Goal: Task Accomplishment & Management: Manage account settings

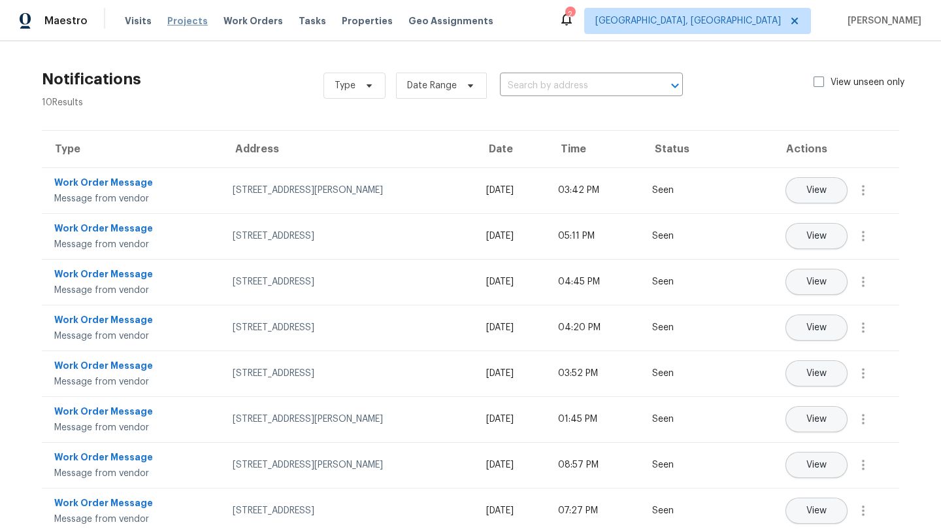
click at [186, 24] on span "Projects" at bounding box center [187, 20] width 41 height 13
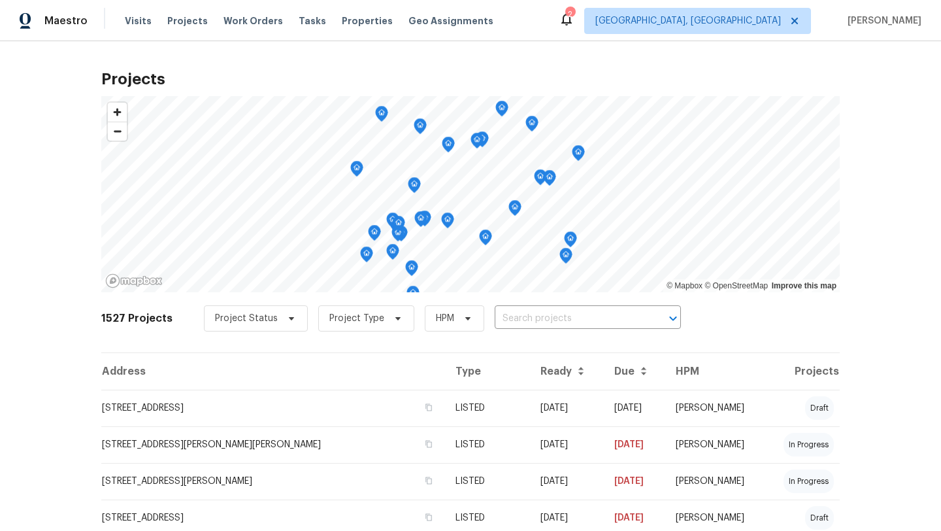
click at [574, 14] on div "2" at bounding box center [569, 14] width 9 height 13
click at [574, 21] on icon at bounding box center [567, 19] width 16 height 16
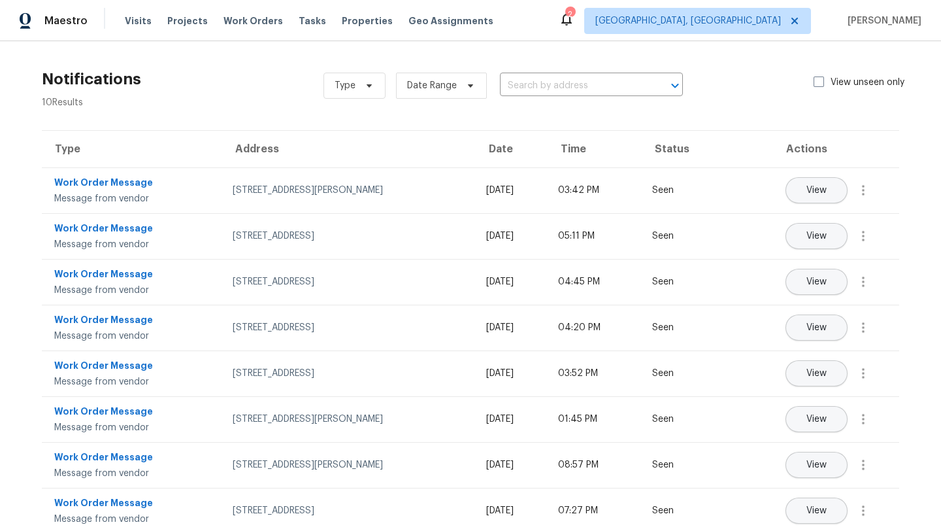
click at [811, 84] on div "Type Date Range ​ View unseen only" at bounding box center [621, 85] width 597 height 47
click at [815, 84] on span at bounding box center [818, 81] width 10 height 10
click at [815, 84] on input "View unseen only" at bounding box center [817, 80] width 8 height 8
checkbox input "true"
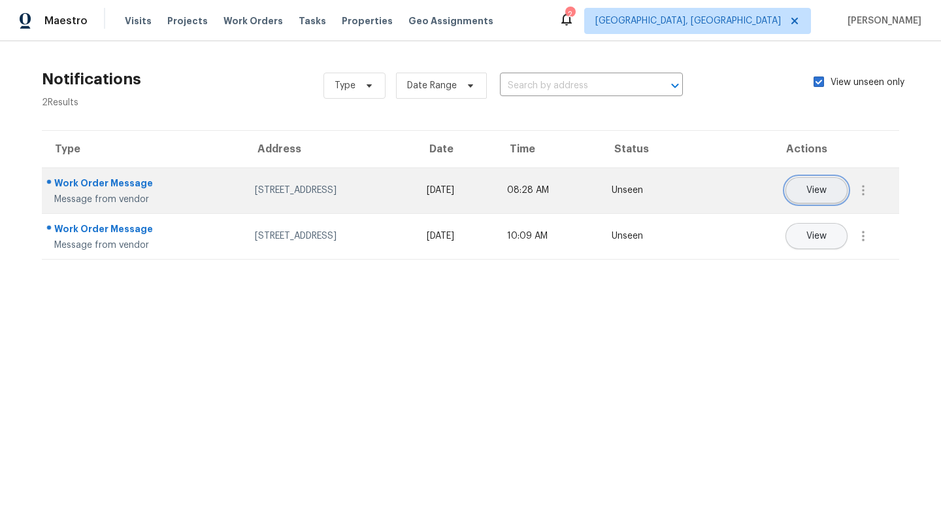
click at [811, 186] on span "View" at bounding box center [816, 191] width 20 height 10
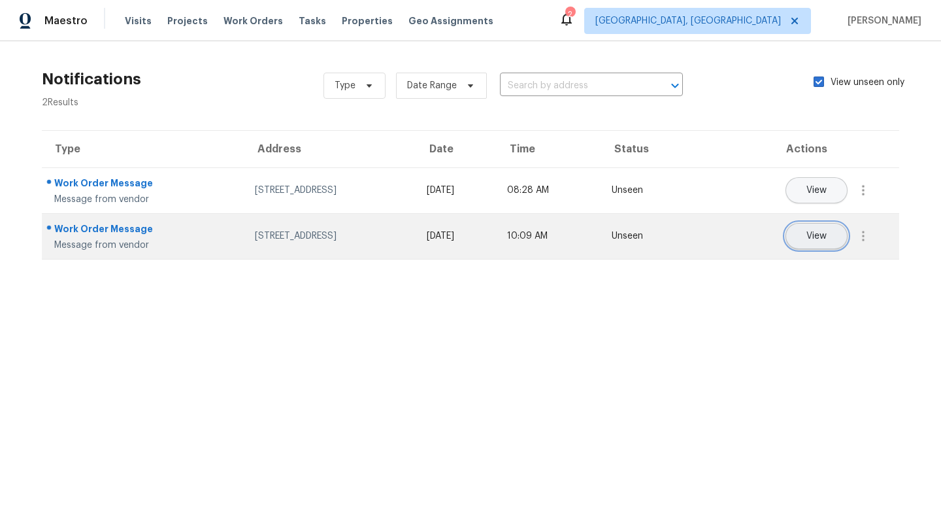
click at [823, 235] on span "View" at bounding box center [816, 236] width 20 height 10
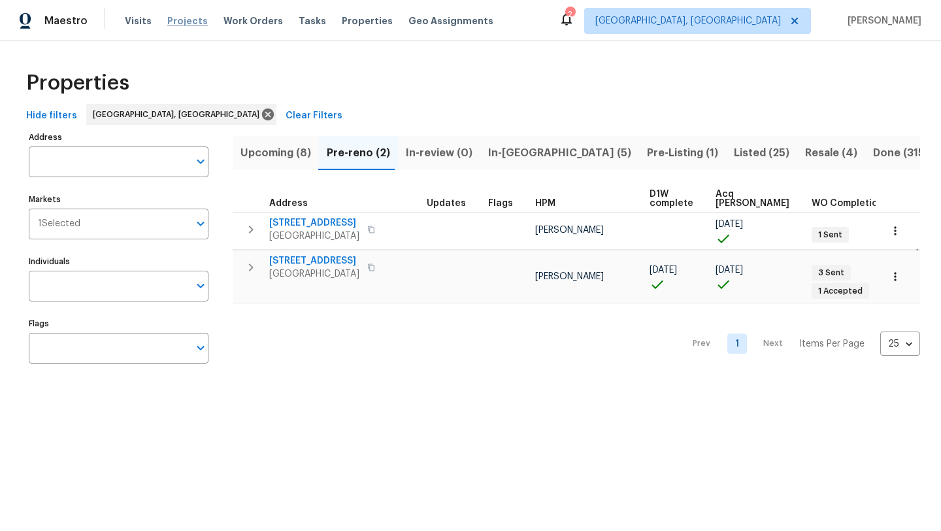
click at [184, 25] on span "Projects" at bounding box center [187, 20] width 41 height 13
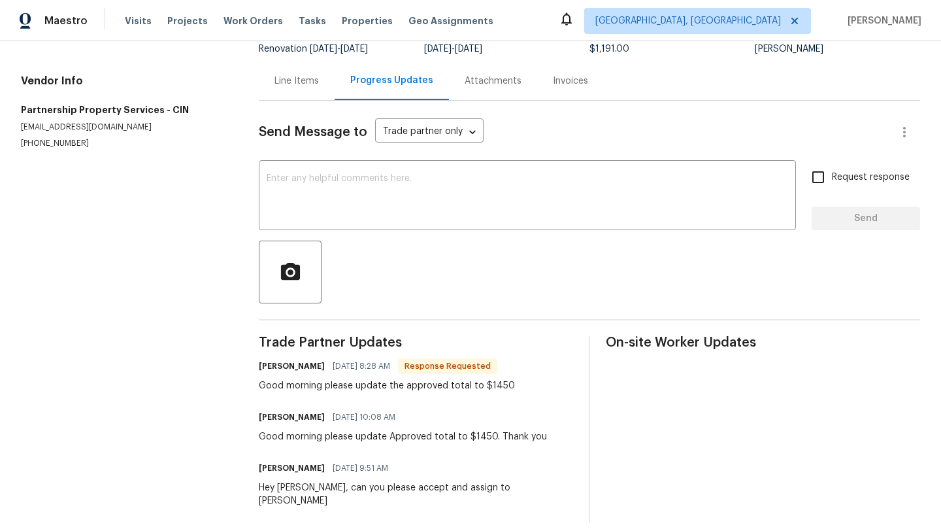
scroll to position [101, 0]
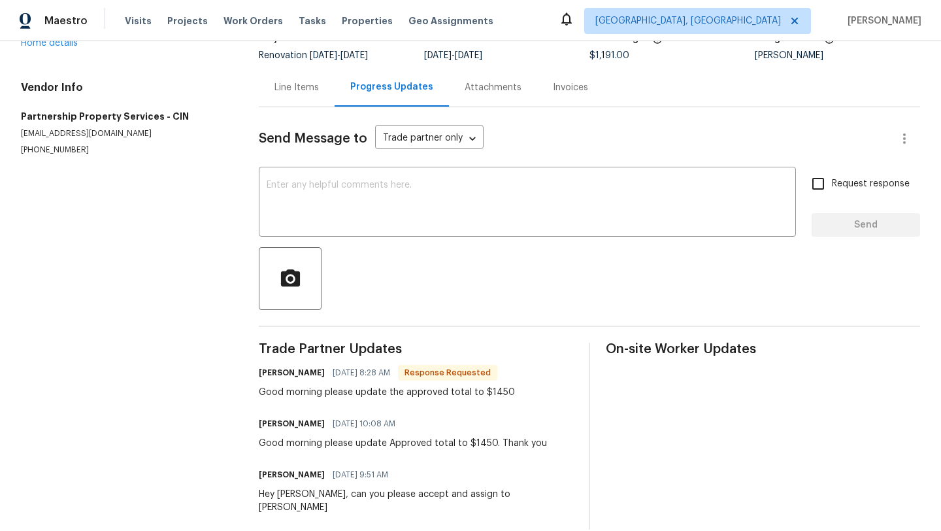
click at [303, 82] on div "Line Items" at bounding box center [296, 87] width 44 height 13
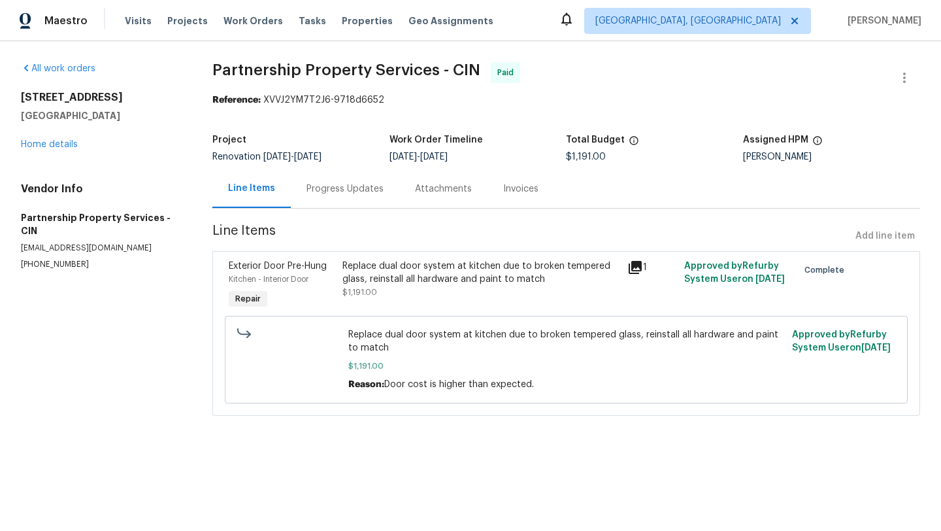
click at [351, 178] on div "Progress Updates" at bounding box center [345, 188] width 108 height 39
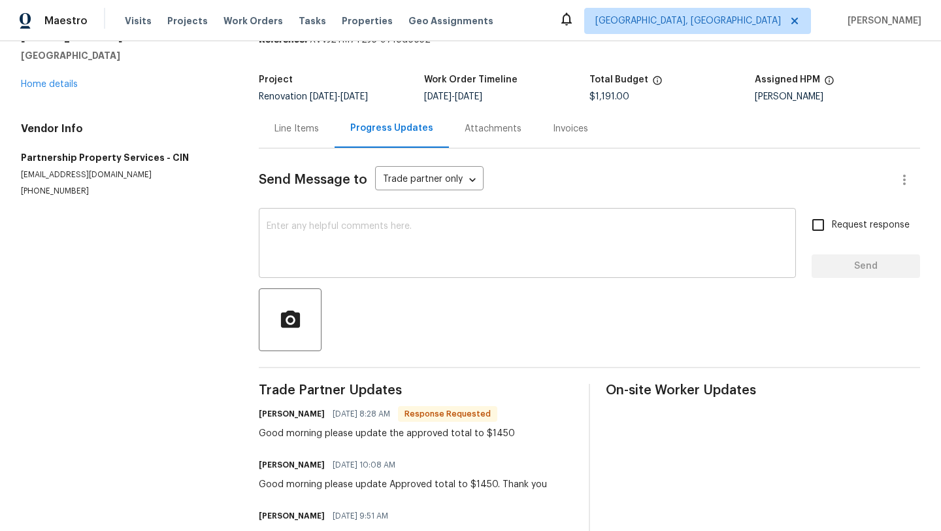
scroll to position [29, 0]
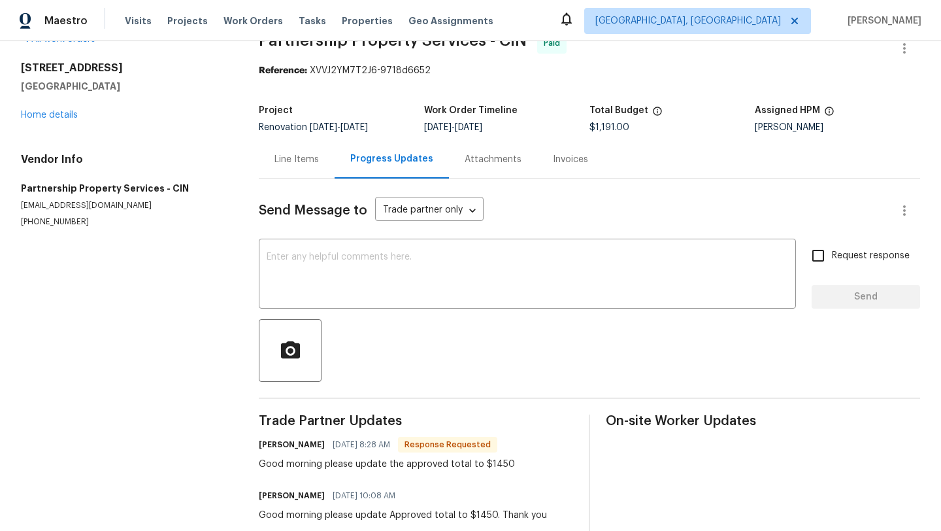
click at [298, 156] on div "Line Items" at bounding box center [296, 159] width 44 height 13
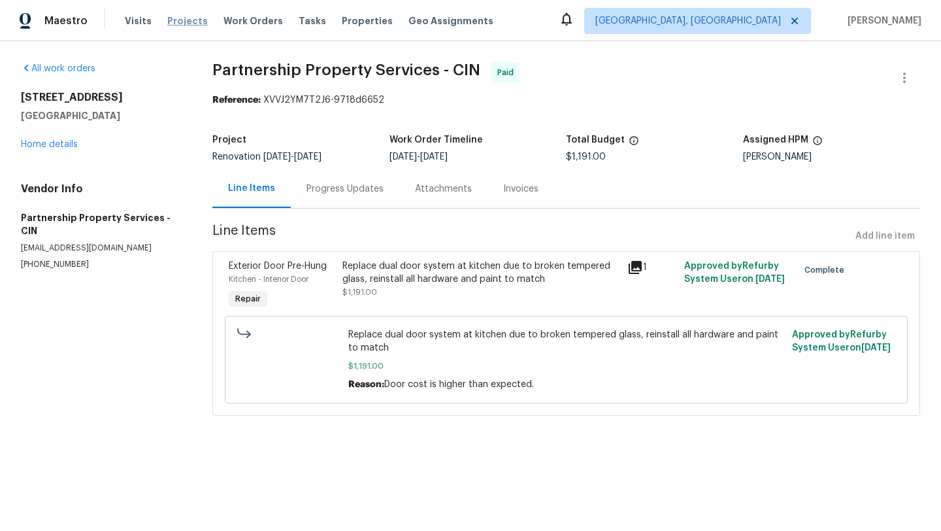
click at [180, 19] on span "Projects" at bounding box center [187, 20] width 41 height 13
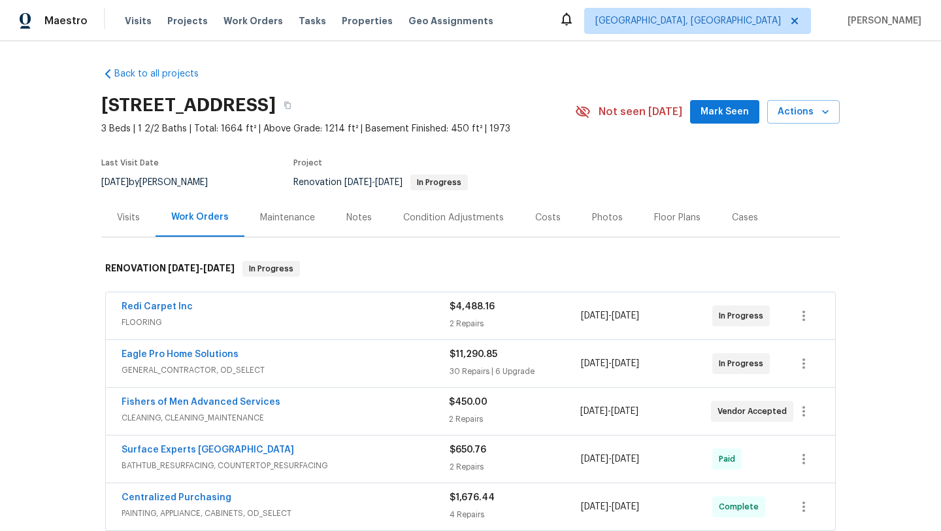
click at [360, 218] on div "Notes" at bounding box center [358, 217] width 25 height 13
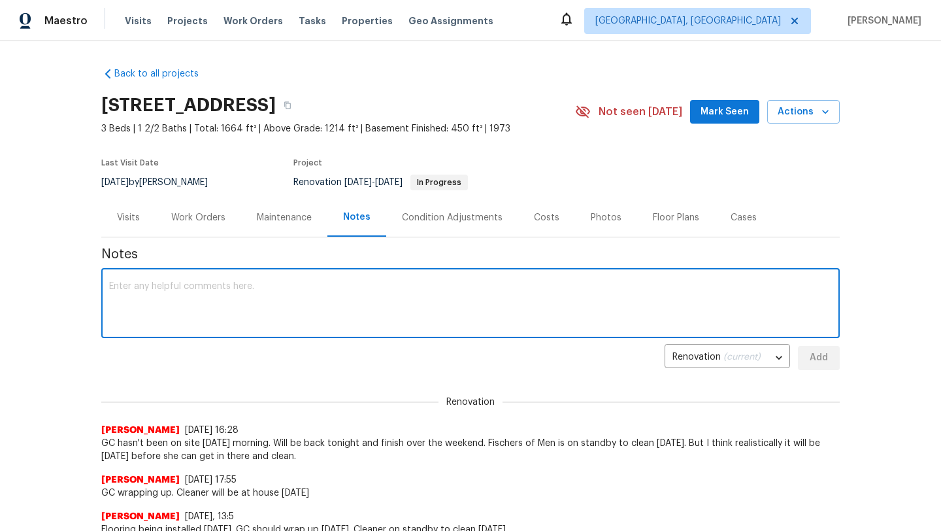
click at [250, 321] on textarea at bounding box center [470, 305] width 723 height 46
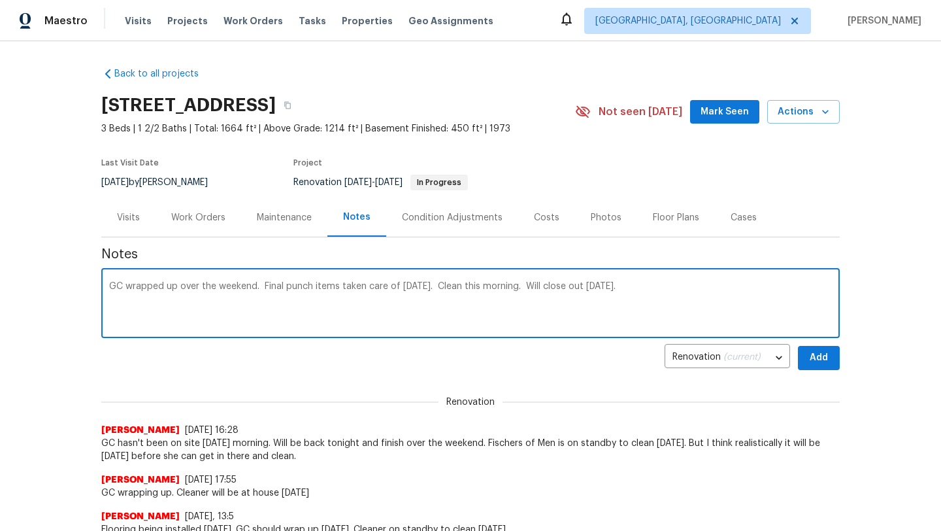
type textarea "GC wrapped up over the weekend. Final punch items taken care of on Monday. Clea…"
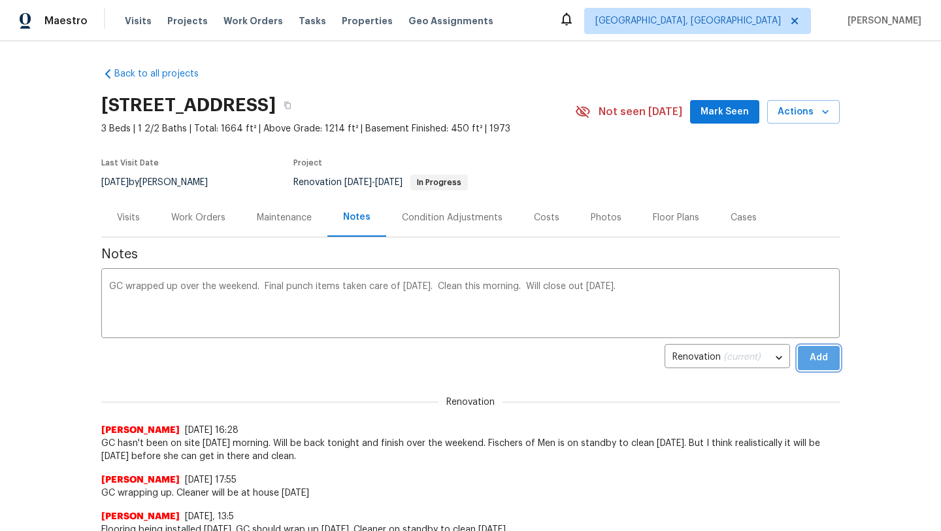
click at [824, 353] on span "Add" at bounding box center [818, 358] width 21 height 16
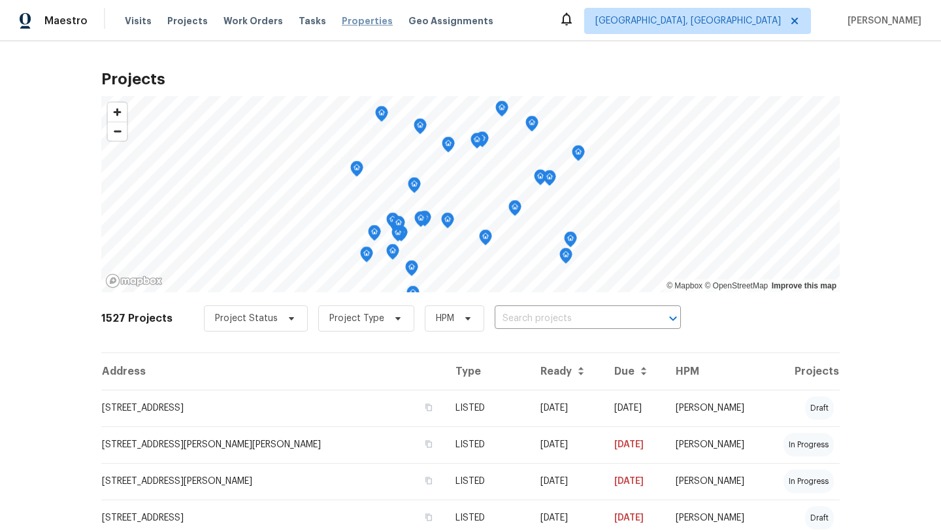
click at [350, 19] on span "Properties" at bounding box center [367, 20] width 51 height 13
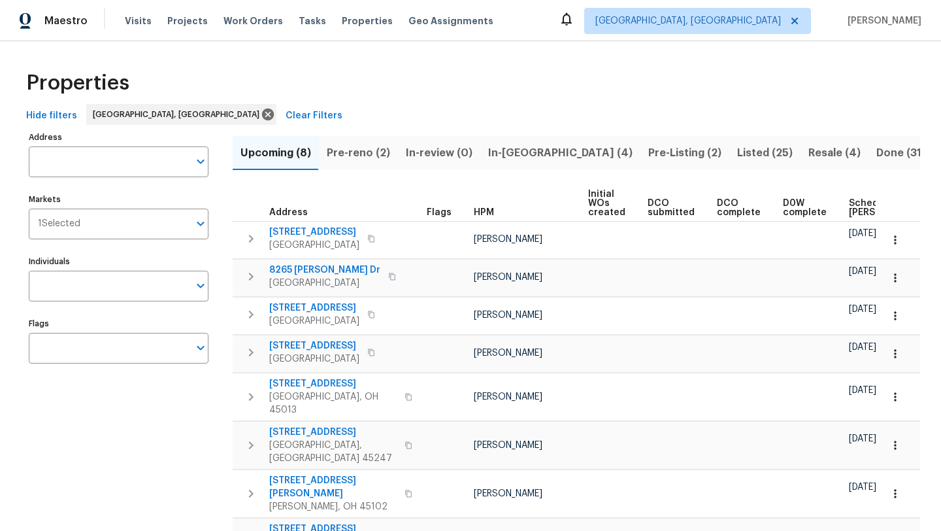
click at [496, 150] on span "In-reno (4)" at bounding box center [560, 153] width 144 height 18
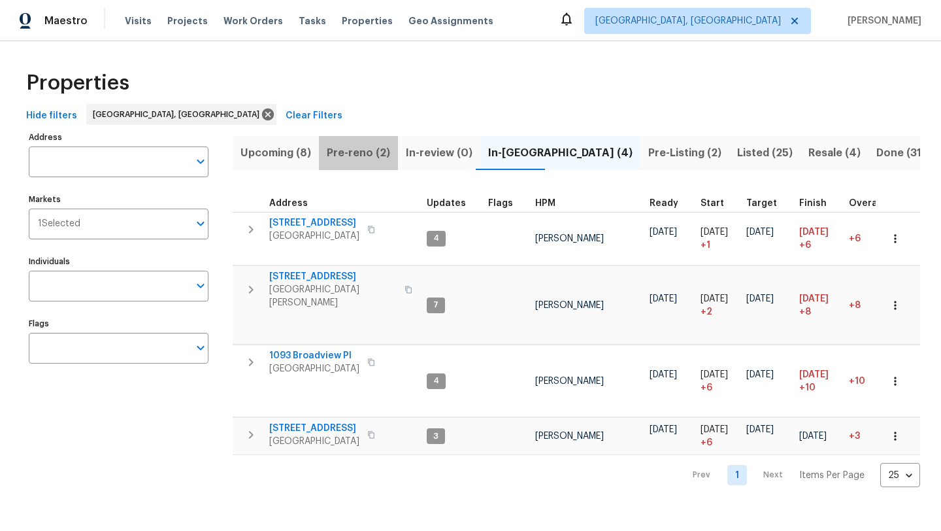
click at [368, 152] on span "Pre-reno (2)" at bounding box center [358, 153] width 63 height 18
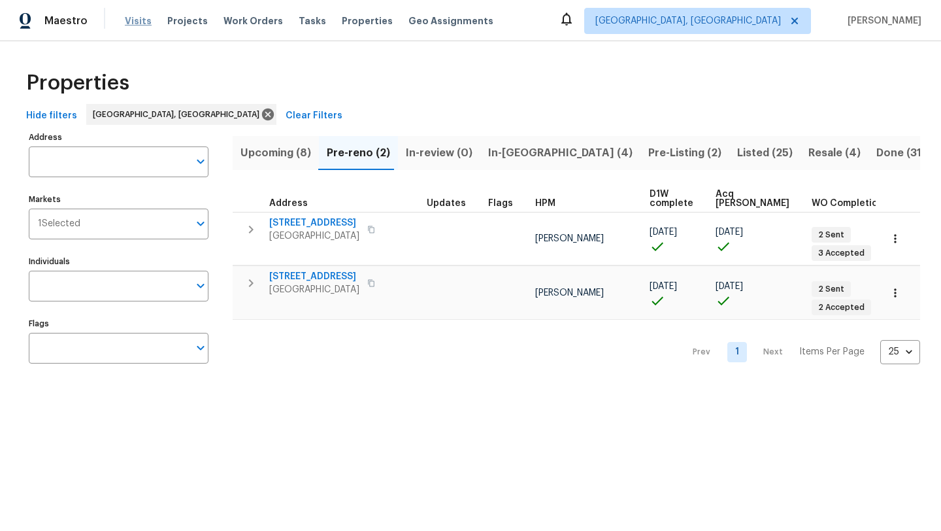
click at [132, 21] on span "Visits" at bounding box center [138, 20] width 27 height 13
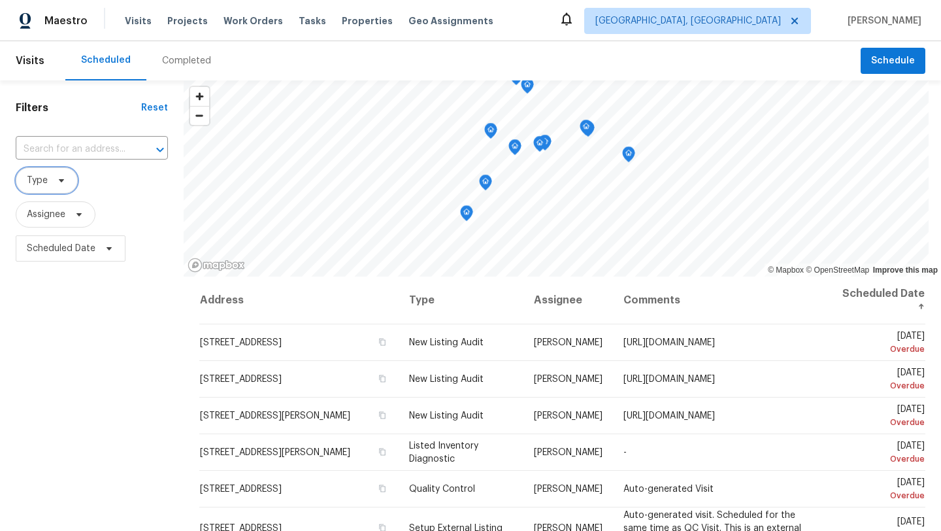
click at [49, 186] on span "Type" at bounding box center [47, 180] width 62 height 26
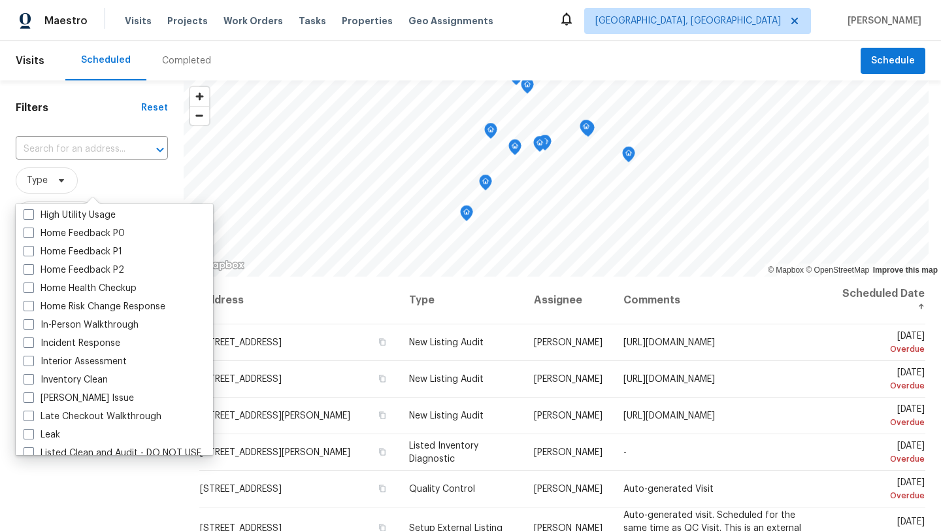
scroll to position [410, 0]
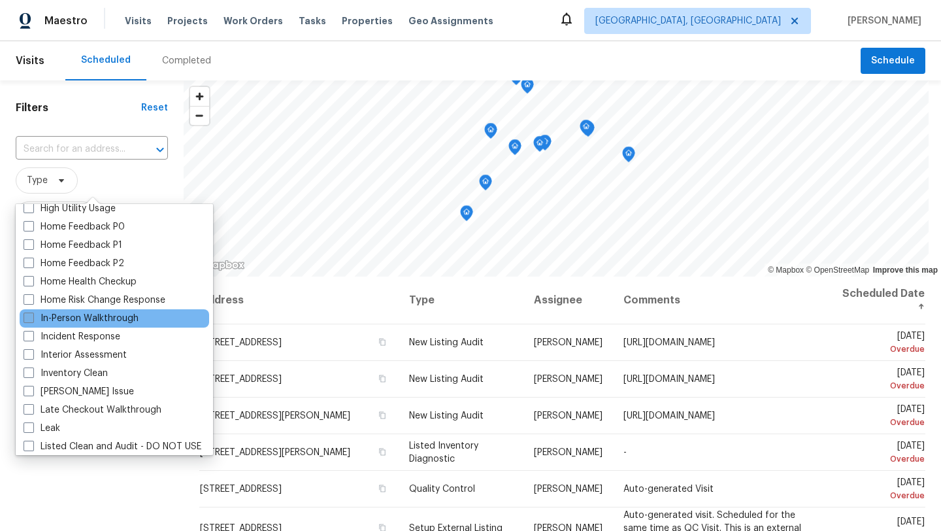
click at [52, 322] on label "In-Person Walkthrough" at bounding box center [81, 318] width 115 height 13
click at [32, 320] on input "In-Person Walkthrough" at bounding box center [28, 316] width 8 height 8
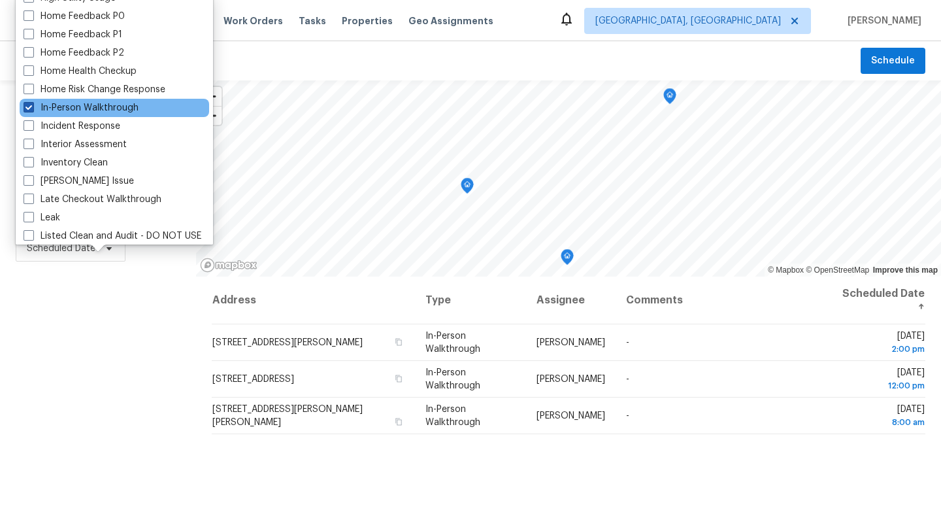
click at [29, 108] on span at bounding box center [29, 107] width 10 height 10
click at [29, 108] on input "In-Person Walkthrough" at bounding box center [28, 105] width 8 height 8
checkbox input "false"
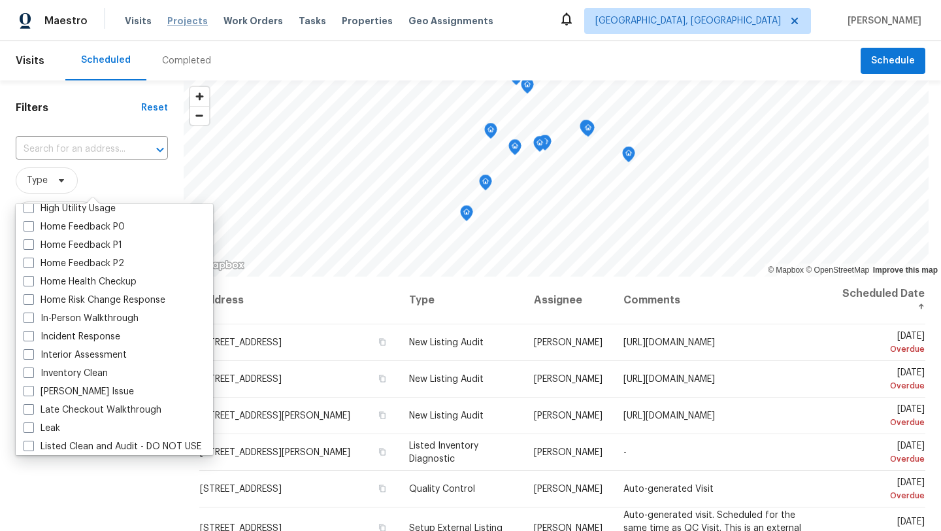
click at [192, 17] on span "Projects" at bounding box center [187, 20] width 41 height 13
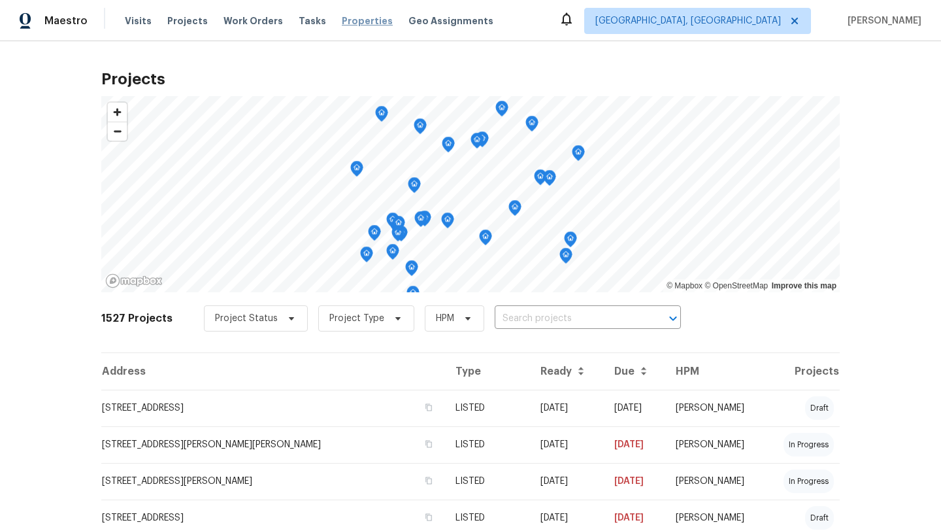
click at [351, 21] on span "Properties" at bounding box center [367, 20] width 51 height 13
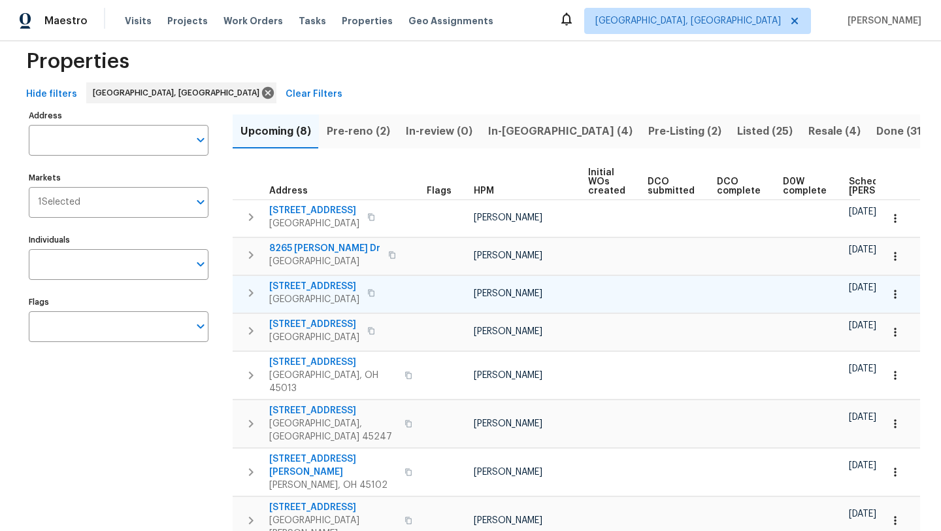
scroll to position [14, 0]
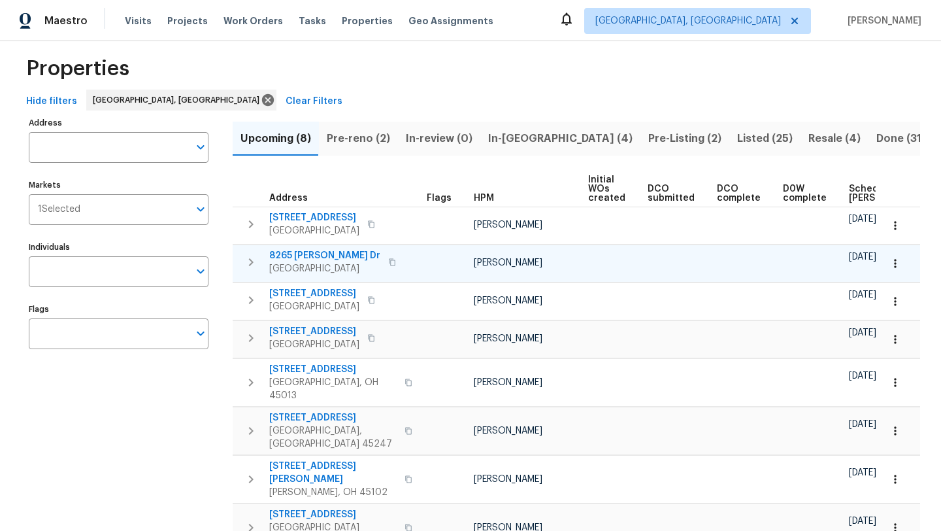
click at [311, 256] on span "8265 Haskell Dr" at bounding box center [324, 255] width 111 height 13
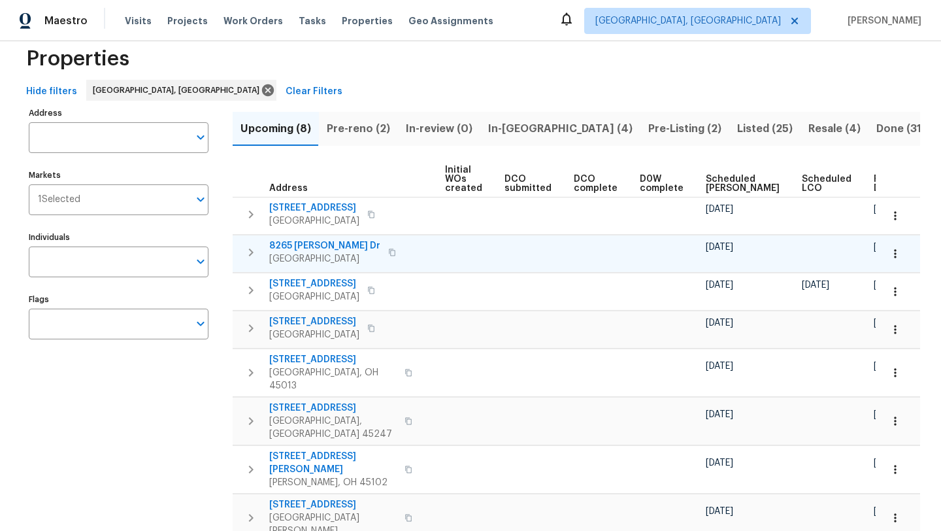
scroll to position [46, 0]
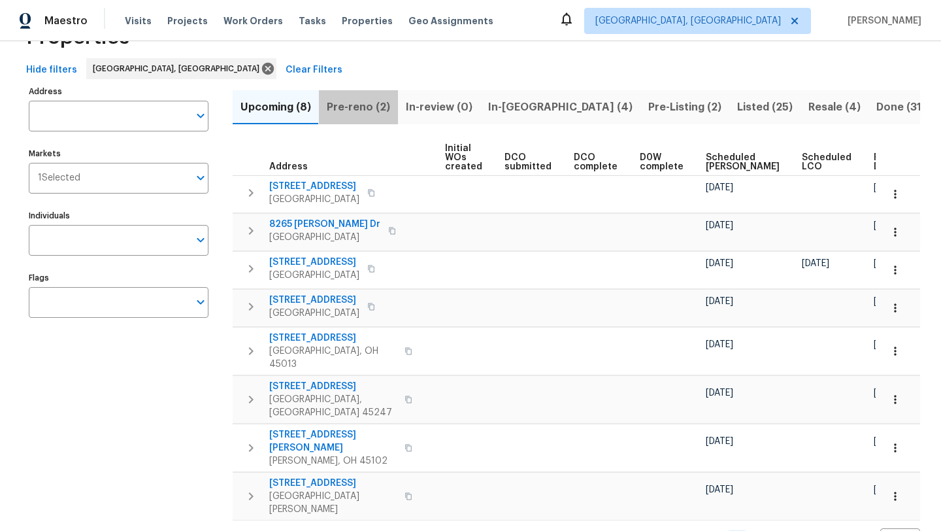
click at [357, 104] on span "Pre-reno (2)" at bounding box center [358, 107] width 63 height 18
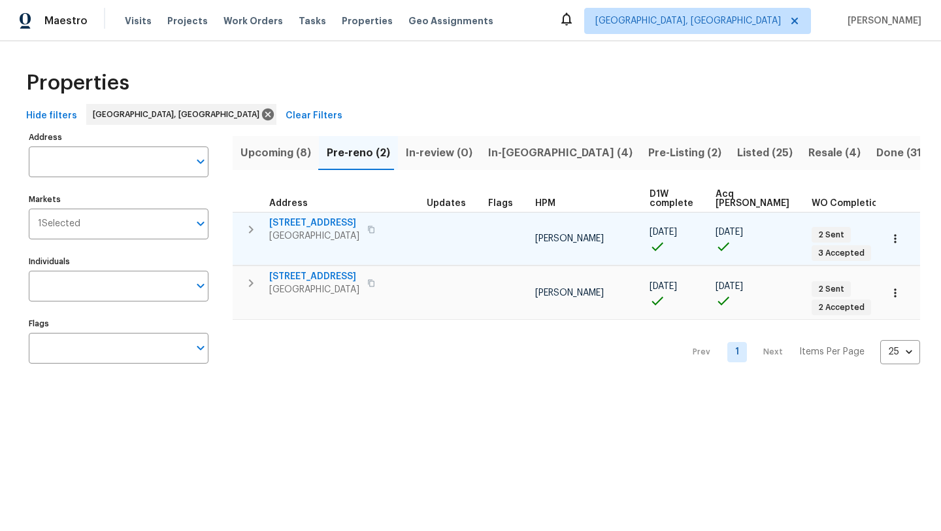
click at [318, 226] on span "1599 Tremont St" at bounding box center [314, 222] width 90 height 13
click at [293, 218] on span "1599 Tremont St" at bounding box center [314, 222] width 90 height 13
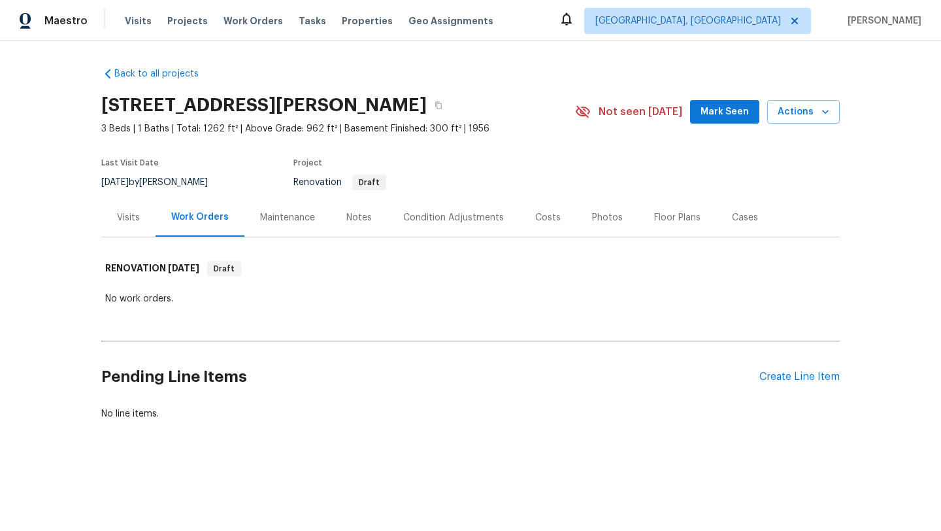
click at [118, 220] on div "Visits" at bounding box center [128, 217] width 23 height 13
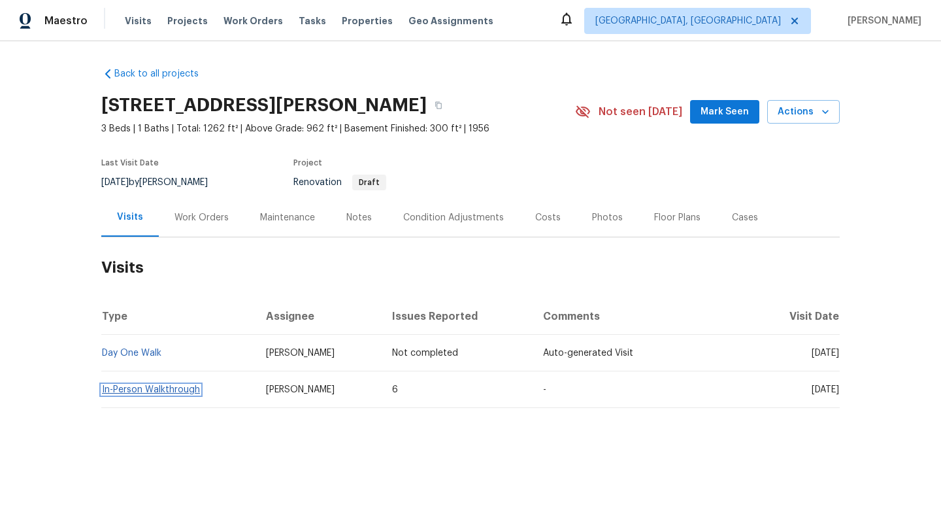
click at [154, 388] on link "In-Person Walkthrough" at bounding box center [151, 389] width 98 height 9
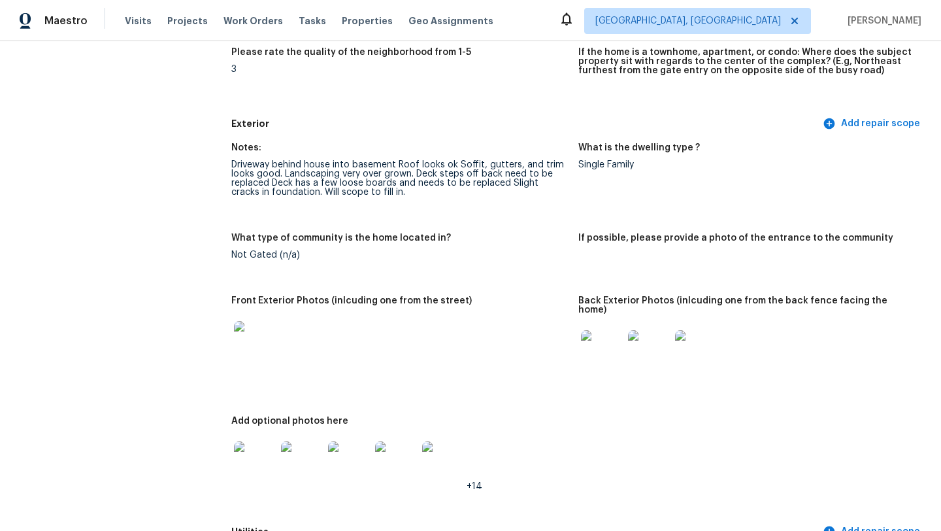
scroll to position [439, 0]
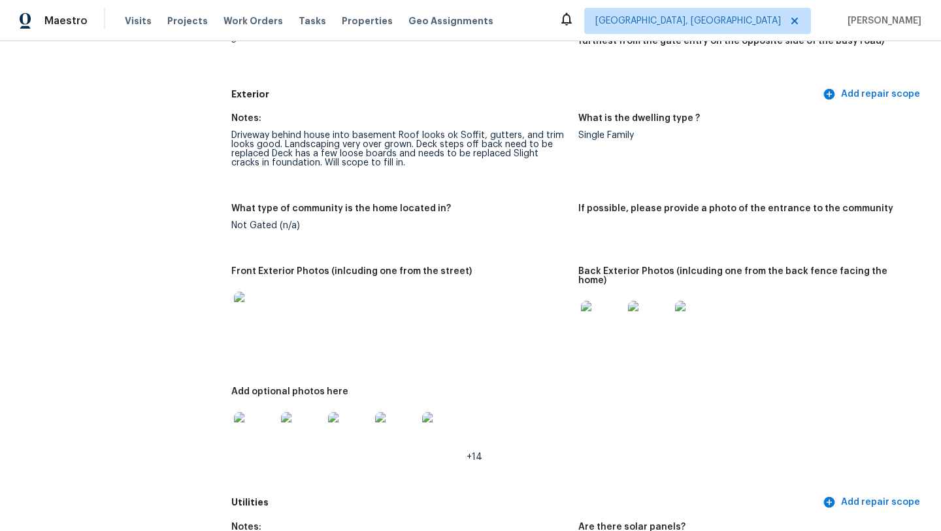
click at [253, 321] on img at bounding box center [255, 312] width 42 height 42
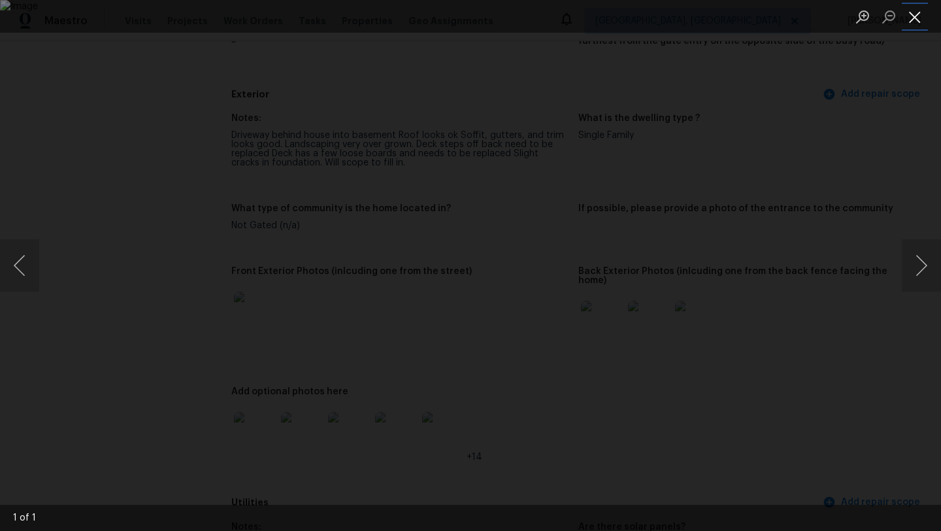
click at [919, 20] on button "Close lightbox" at bounding box center [915, 16] width 26 height 23
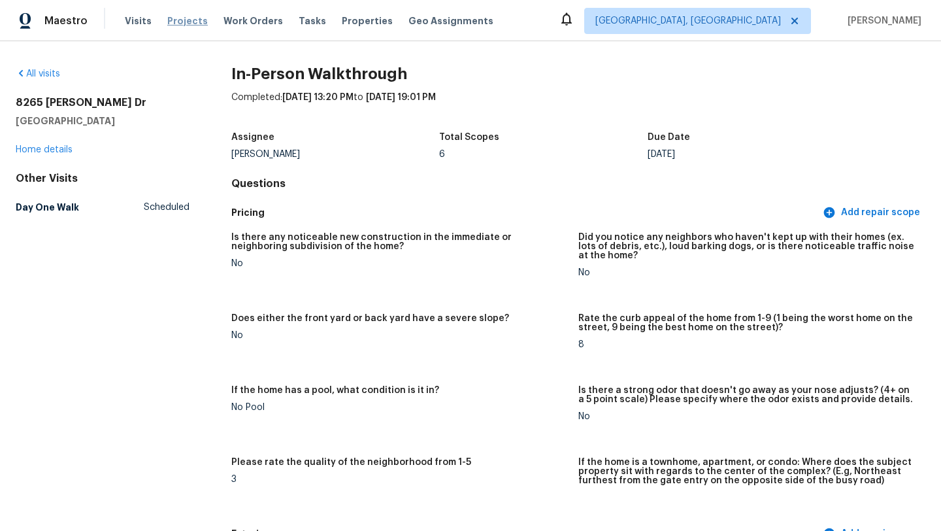
click at [186, 19] on span "Projects" at bounding box center [187, 20] width 41 height 13
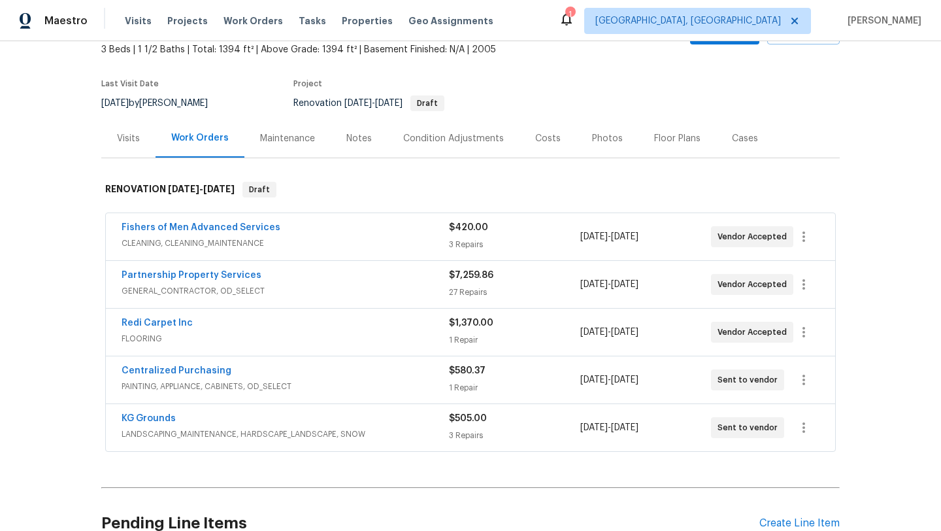
scroll to position [76, 0]
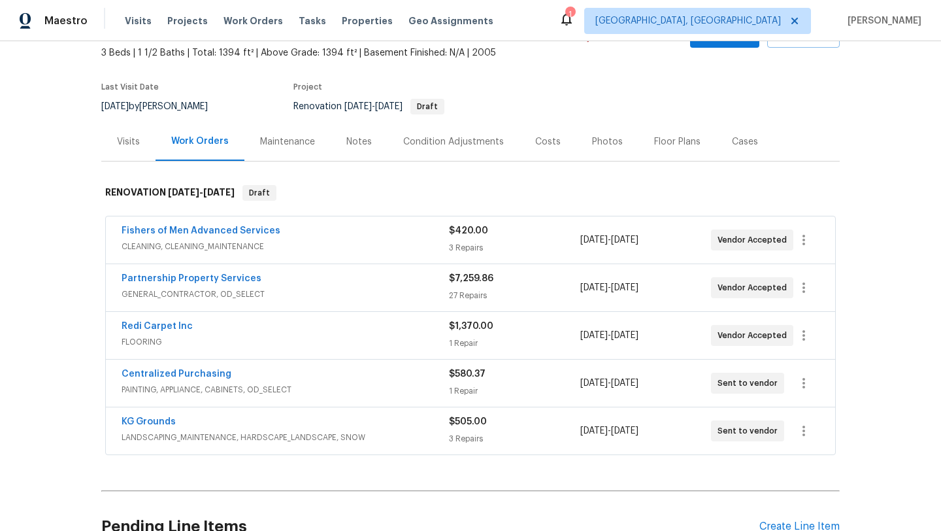
click at [294, 137] on div "Maintenance" at bounding box center [287, 141] width 55 height 13
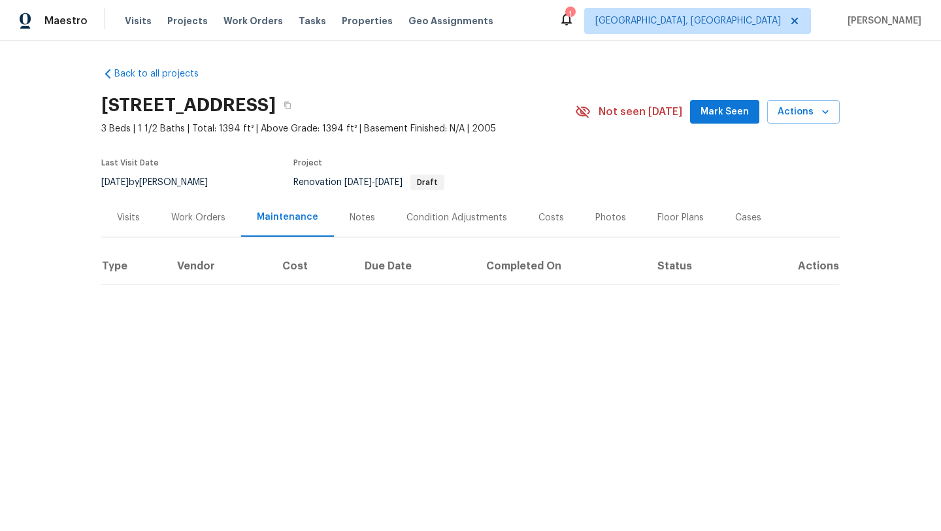
click at [355, 220] on div "Notes" at bounding box center [362, 217] width 25 height 13
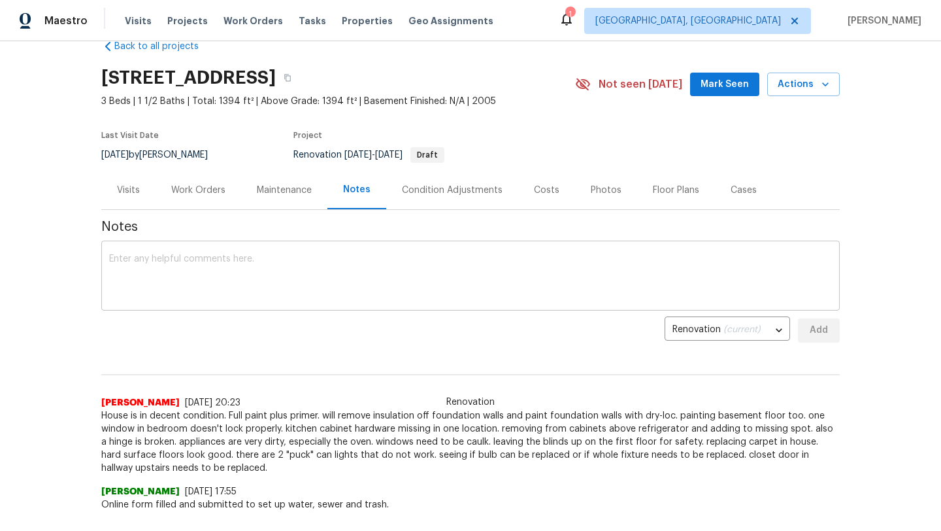
scroll to position [35, 0]
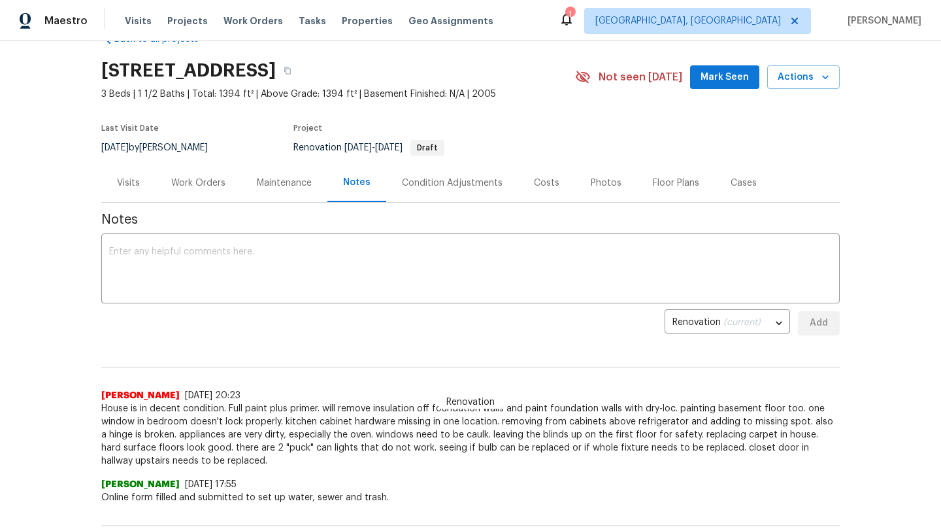
click at [465, 178] on div "Condition Adjustments" at bounding box center [452, 182] width 101 height 13
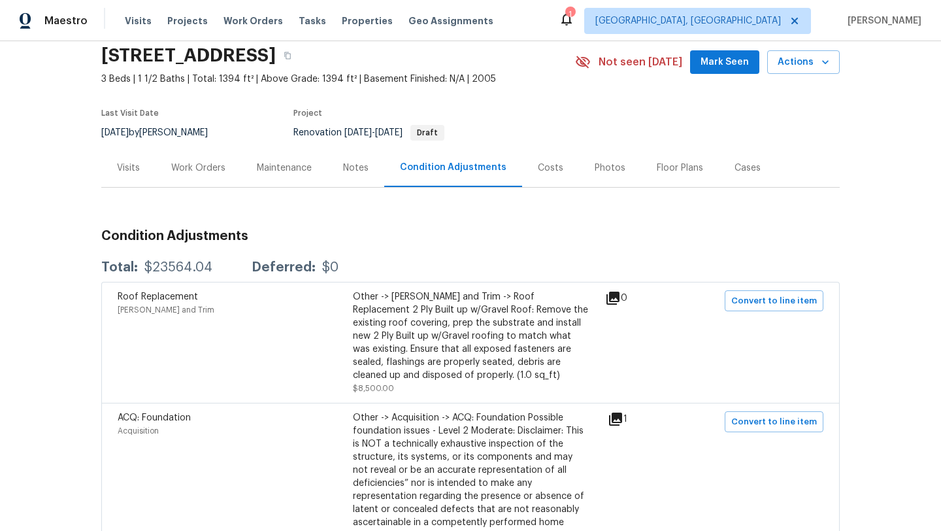
scroll to position [3, 0]
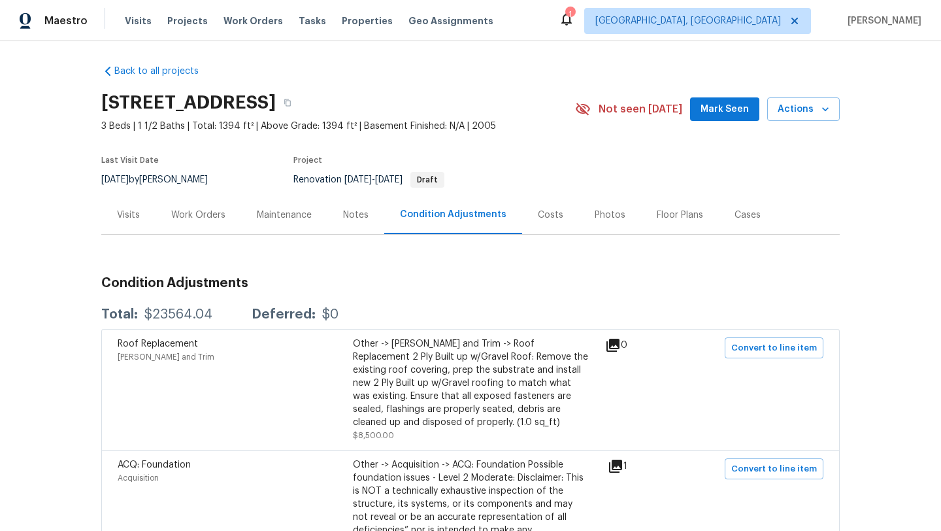
click at [218, 214] on div "Work Orders" at bounding box center [198, 214] width 54 height 13
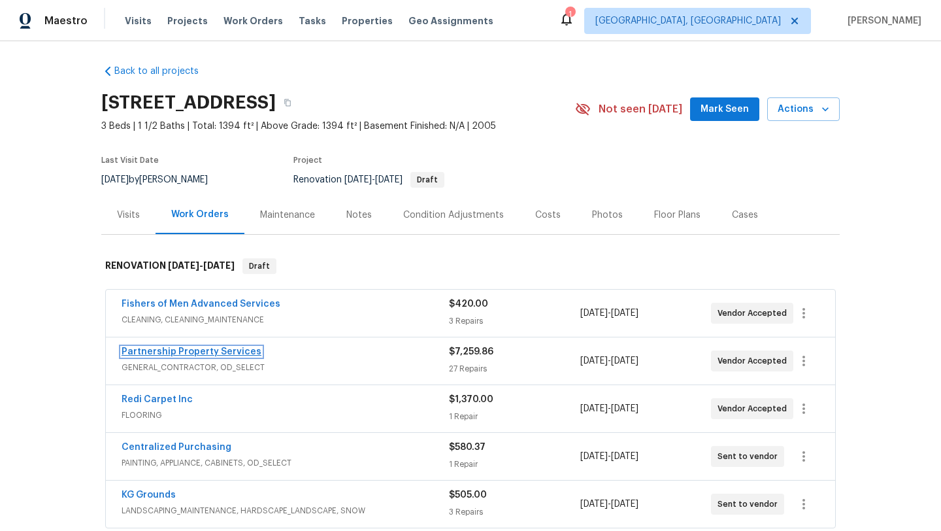
click at [170, 355] on link "Partnership Property Services" at bounding box center [192, 351] width 140 height 9
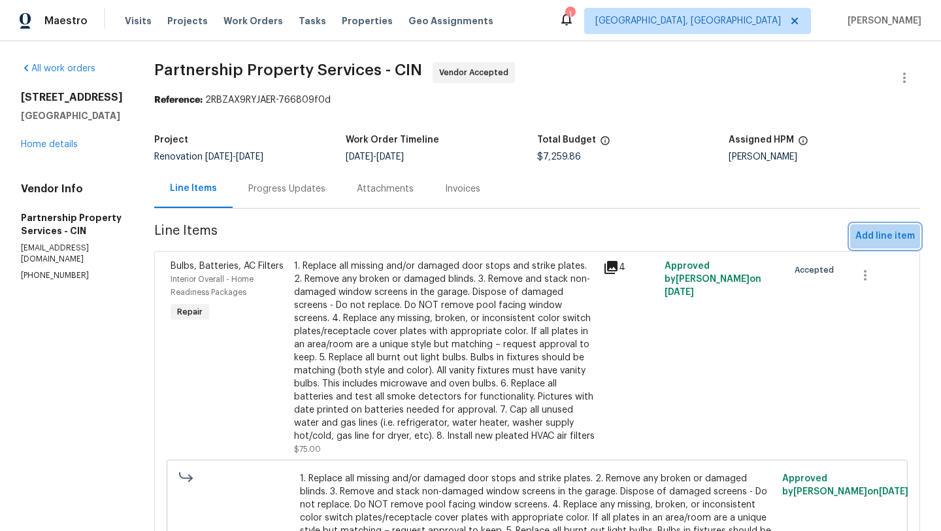
click at [902, 233] on span "Add line item" at bounding box center [884, 236] width 59 height 16
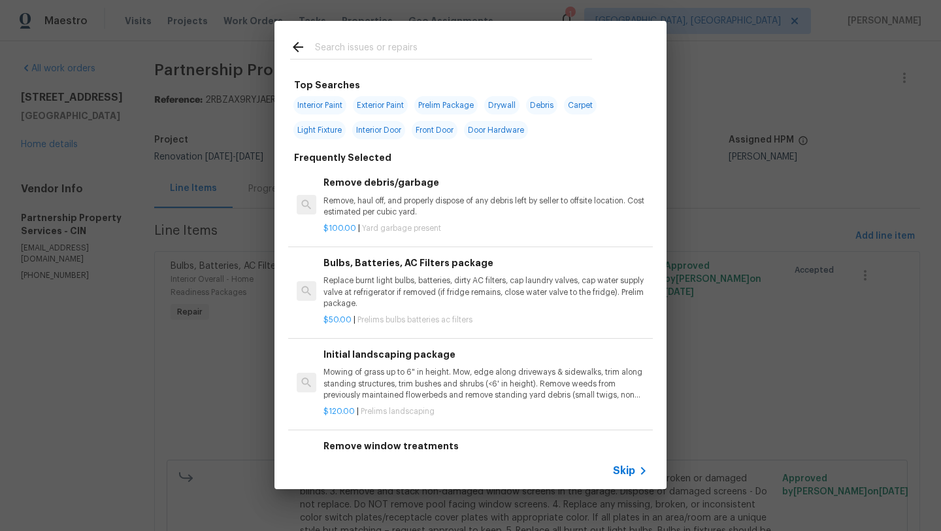
click at [384, 44] on input "text" at bounding box center [453, 49] width 277 height 20
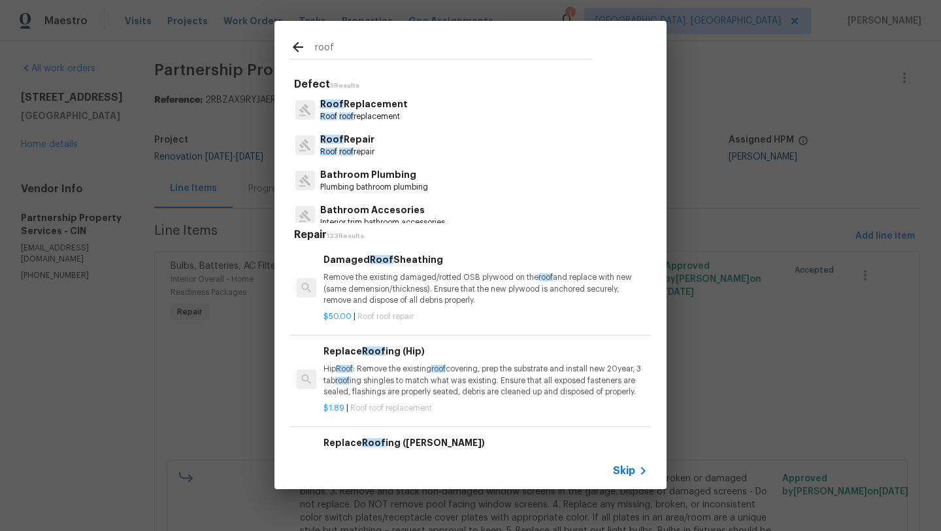
type input "roof"
click at [344, 150] on span "roof" at bounding box center [346, 152] width 14 height 8
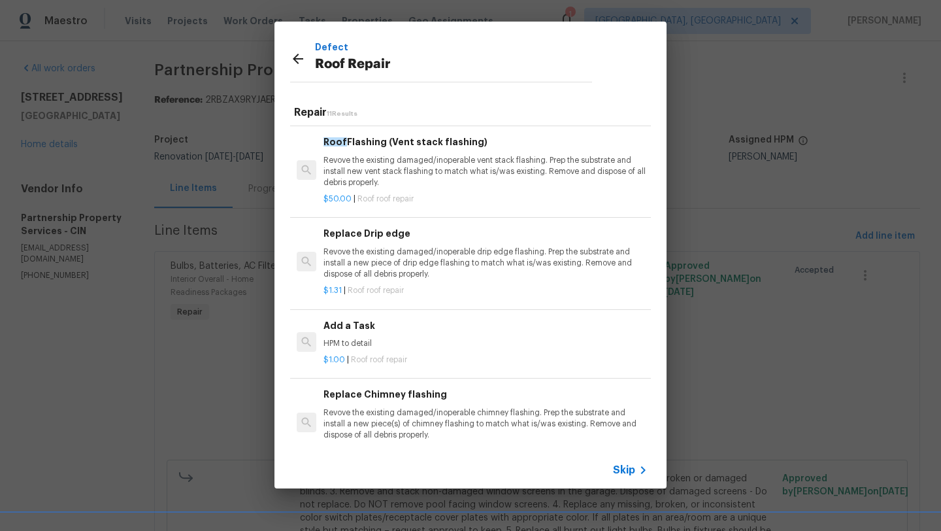
scroll to position [641, 0]
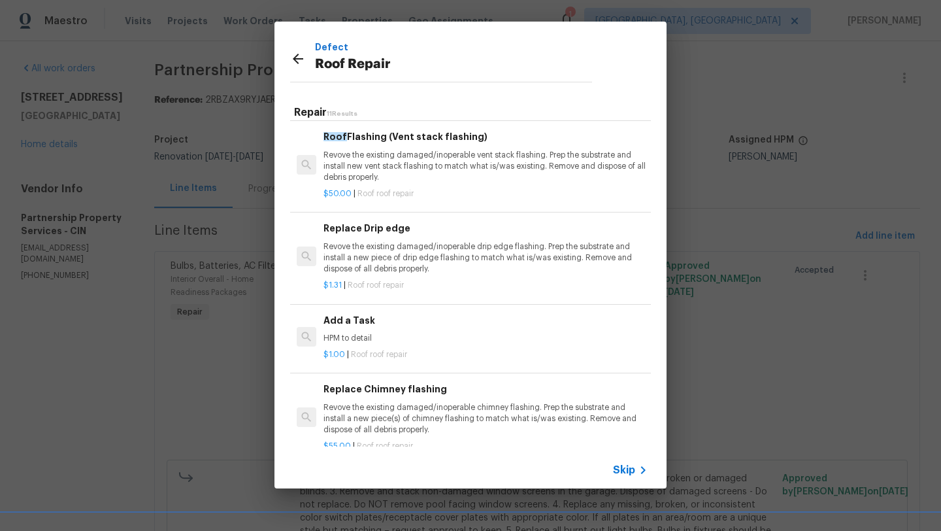
click at [359, 333] on p "HPM to detail" at bounding box center [485, 338] width 324 height 11
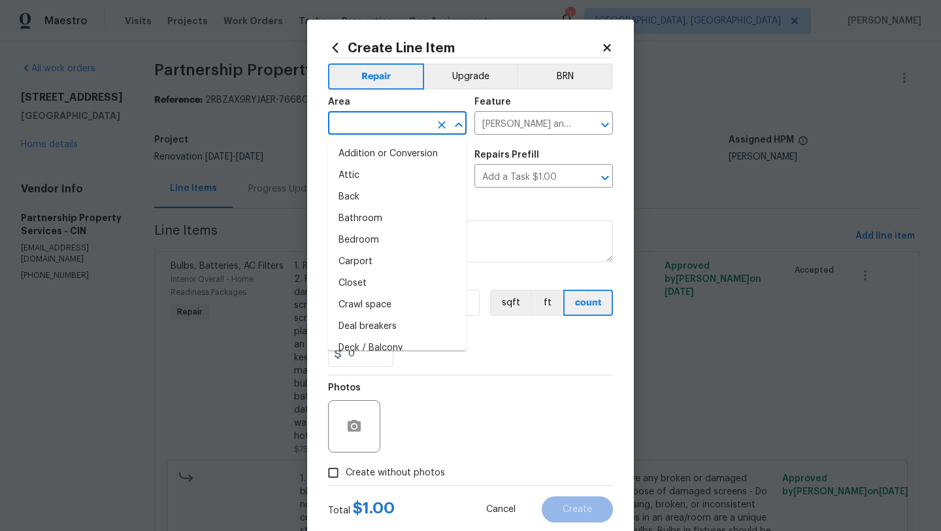
click at [389, 127] on input "text" at bounding box center [379, 124] width 102 height 20
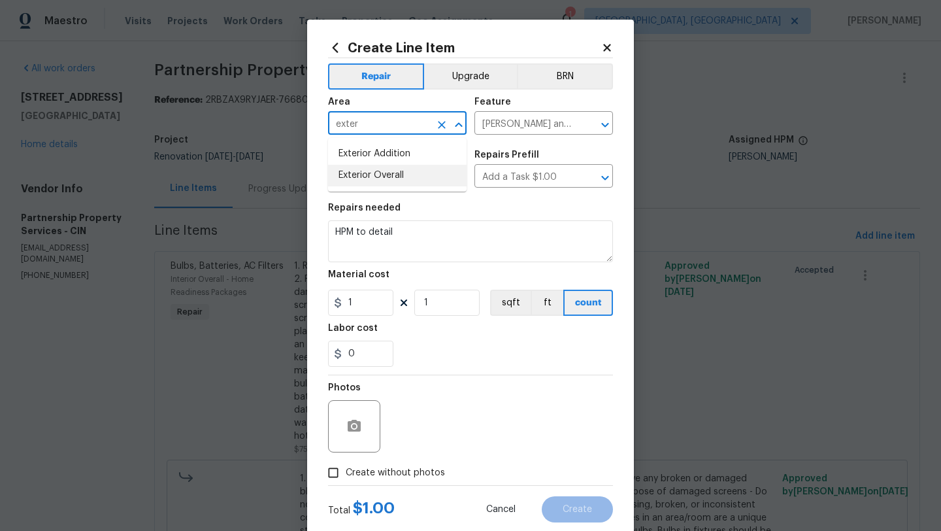
click at [376, 180] on li "Exterior Overall" at bounding box center [397, 176] width 139 height 22
type input "Exterior Overall"
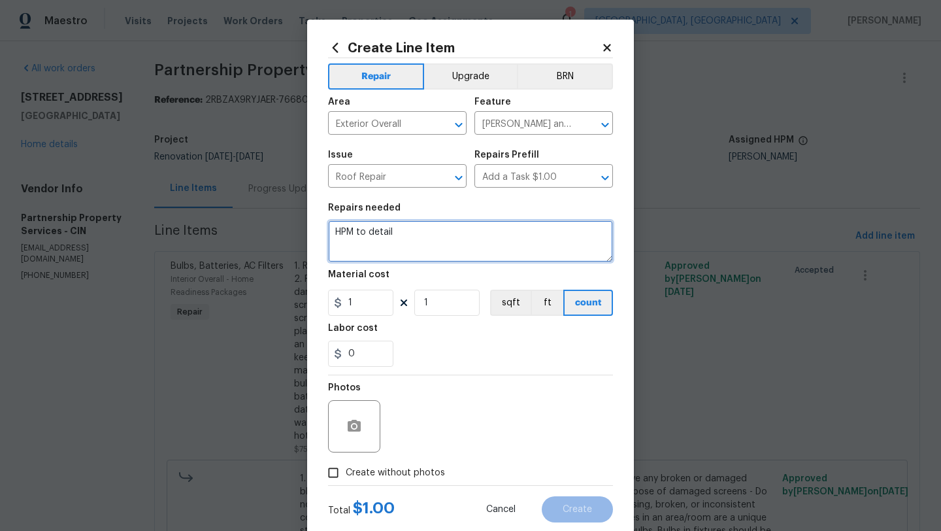
click at [405, 235] on textarea "HPM to detail" at bounding box center [470, 241] width 285 height 42
type textarea "H"
type textarea "While cleaning gutters, check roof to see if any missing shingles are visible o…"
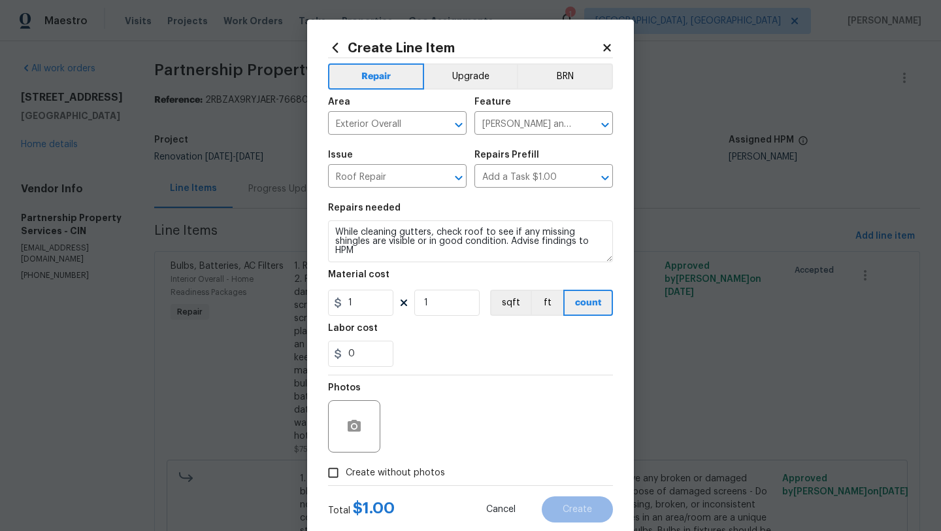
click at [399, 476] on span "Create without photos" at bounding box center [395, 473] width 99 height 14
click at [346, 476] on input "Create without photos" at bounding box center [333, 472] width 25 height 25
checkbox input "true"
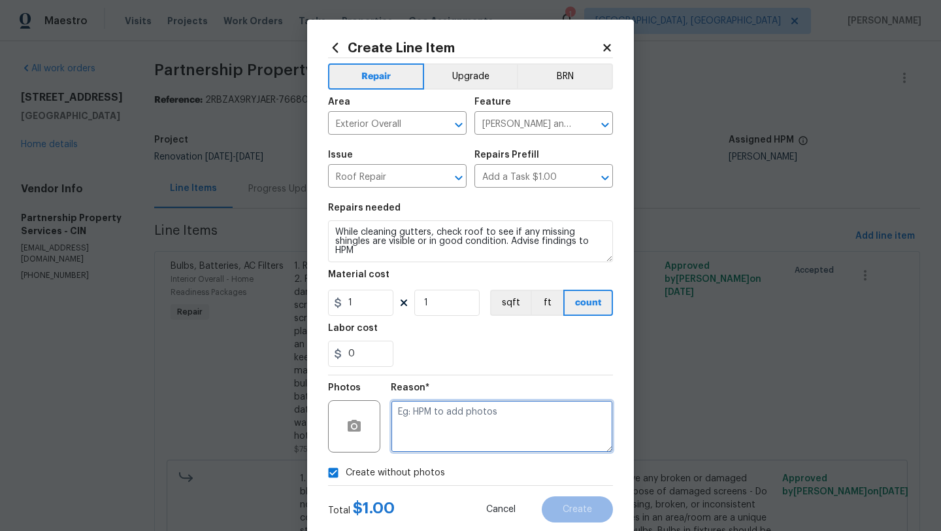
click at [440, 444] on textarea at bounding box center [502, 426] width 222 height 52
type textarea "later"
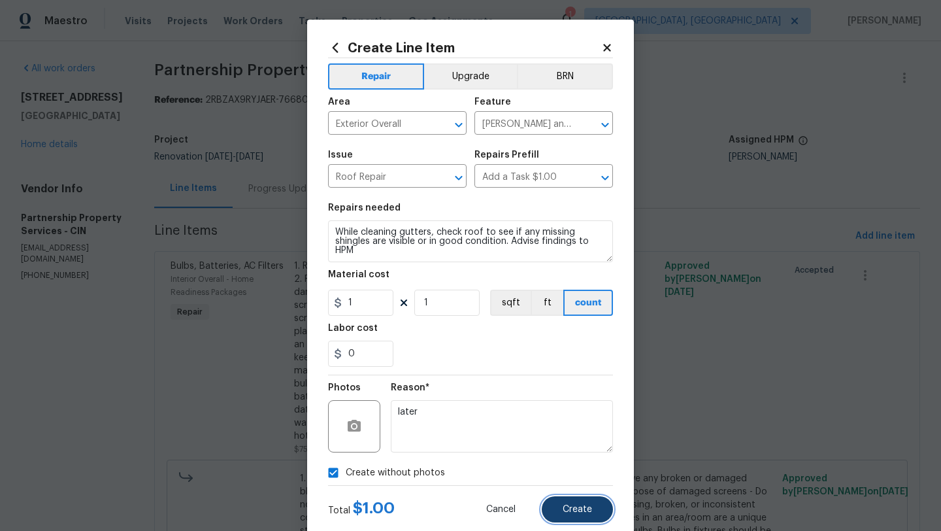
click at [583, 508] on span "Create" at bounding box center [577, 509] width 29 height 10
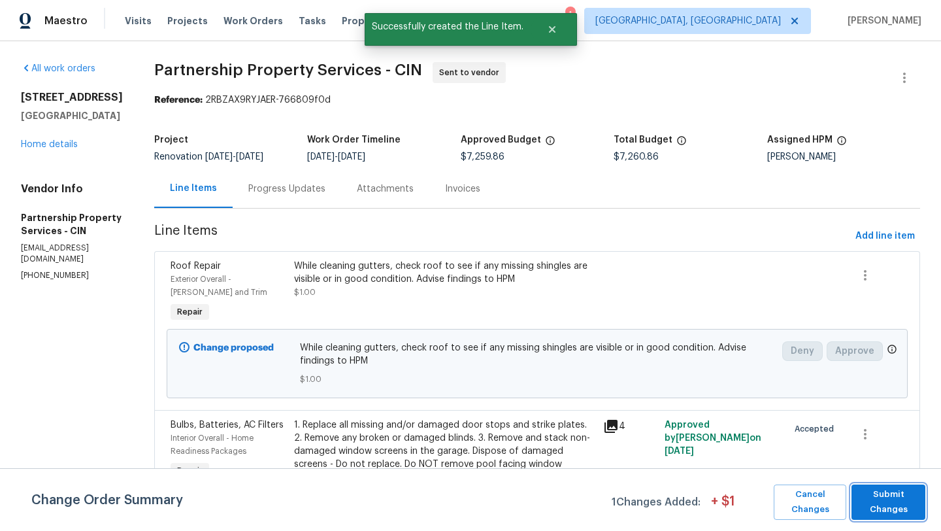
click at [872, 491] on span "Submit Changes" at bounding box center [888, 502] width 61 height 30
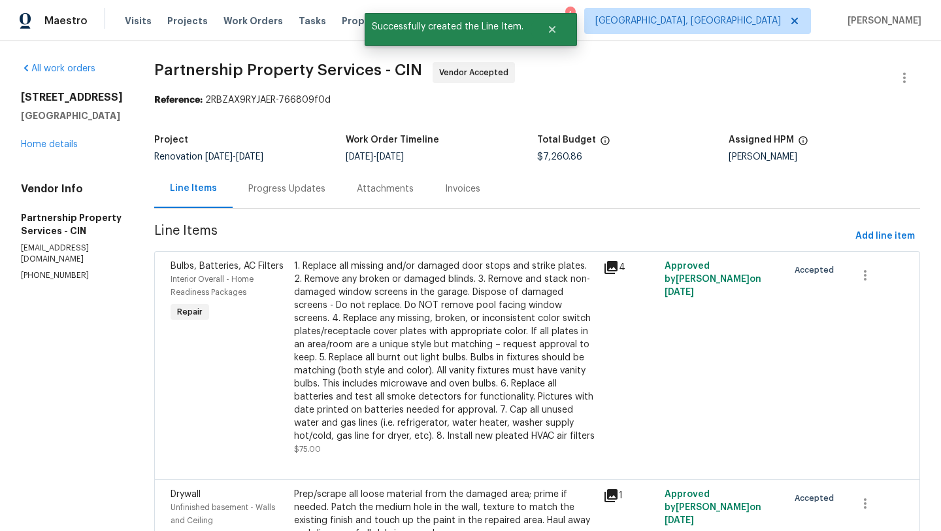
click at [325, 195] on div "Progress Updates" at bounding box center [286, 188] width 77 height 13
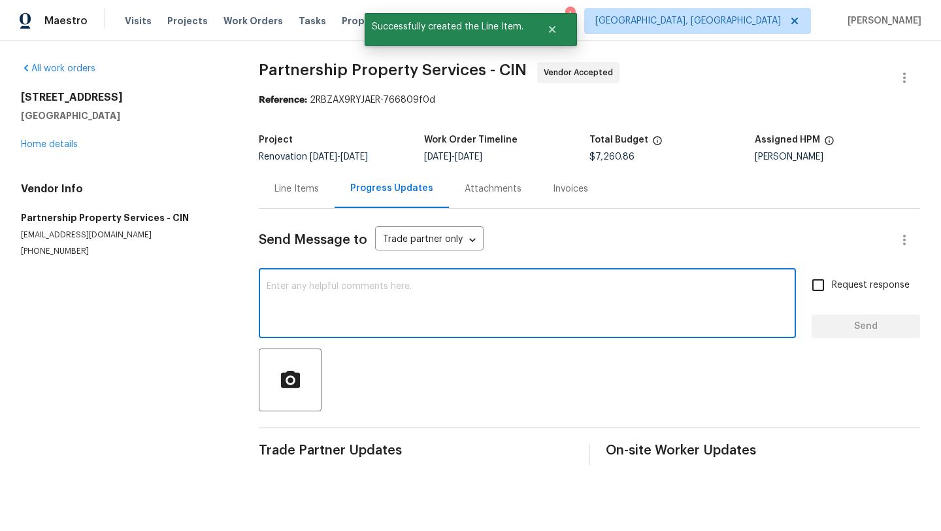
click at [318, 301] on textarea at bounding box center [527, 305] width 521 height 46
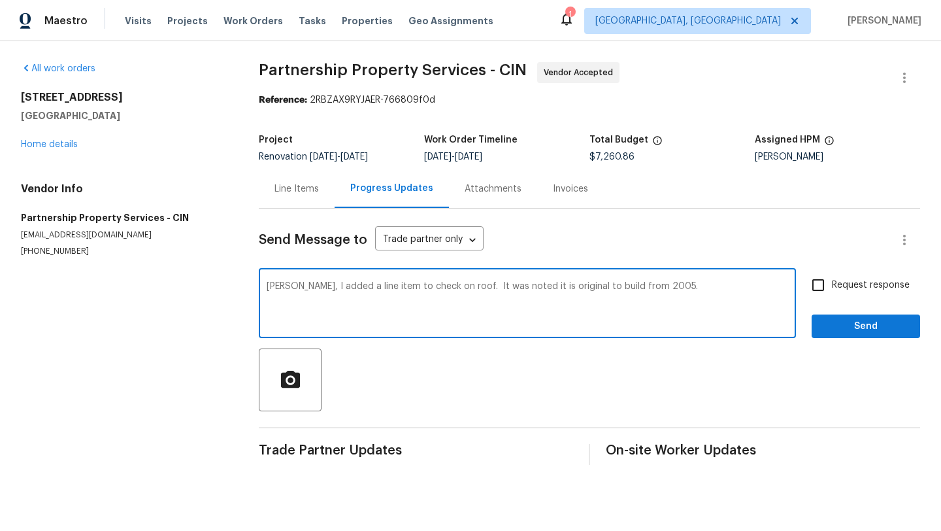
type textarea "Ryan, I added a line item to check on roof. It was noted it is original to buil…"
click at [850, 322] on span "Send" at bounding box center [866, 326] width 88 height 16
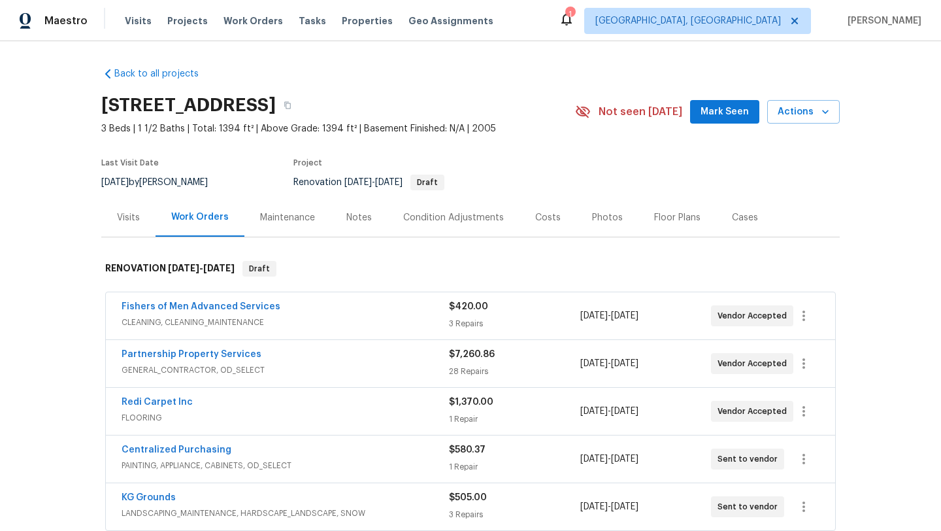
click at [448, 221] on div "Condition Adjustments" at bounding box center [453, 217] width 101 height 13
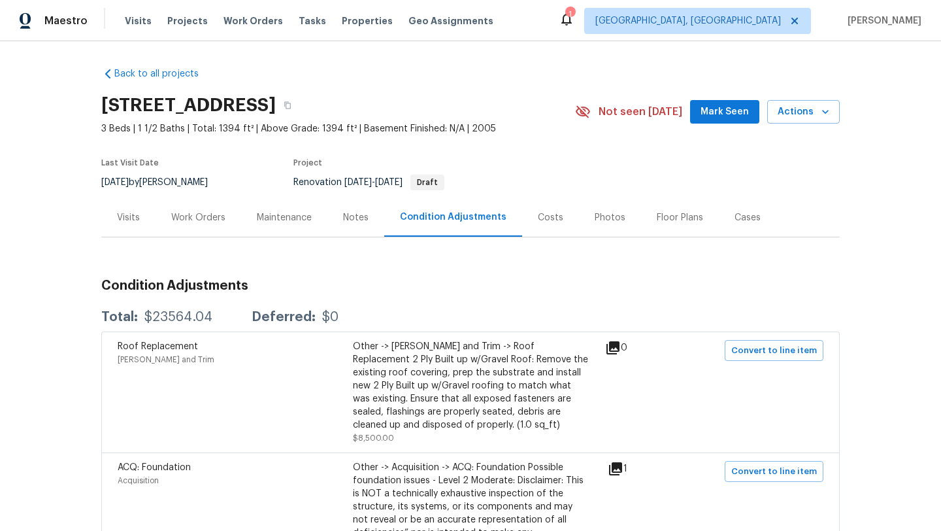
click at [209, 217] on div "Work Orders" at bounding box center [198, 217] width 54 height 13
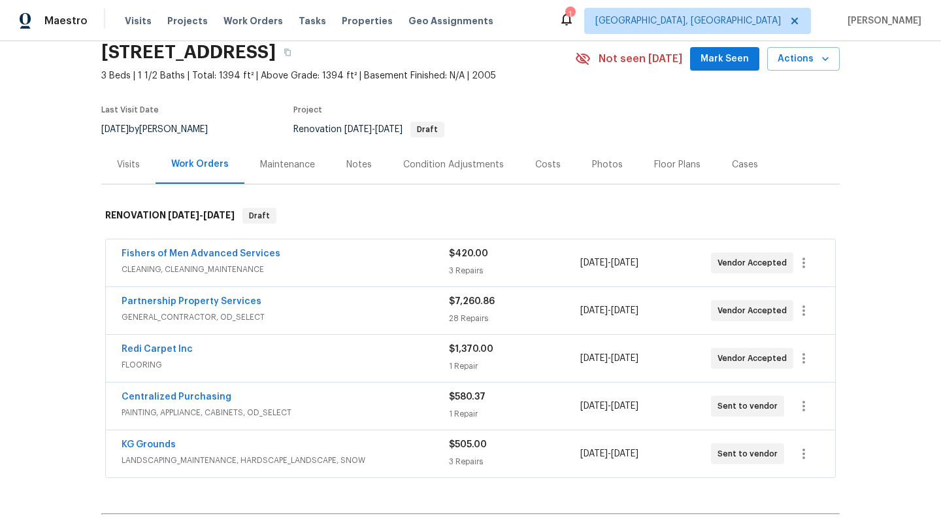
scroll to position [54, 0]
click at [543, 165] on div "Costs" at bounding box center [547, 163] width 25 height 13
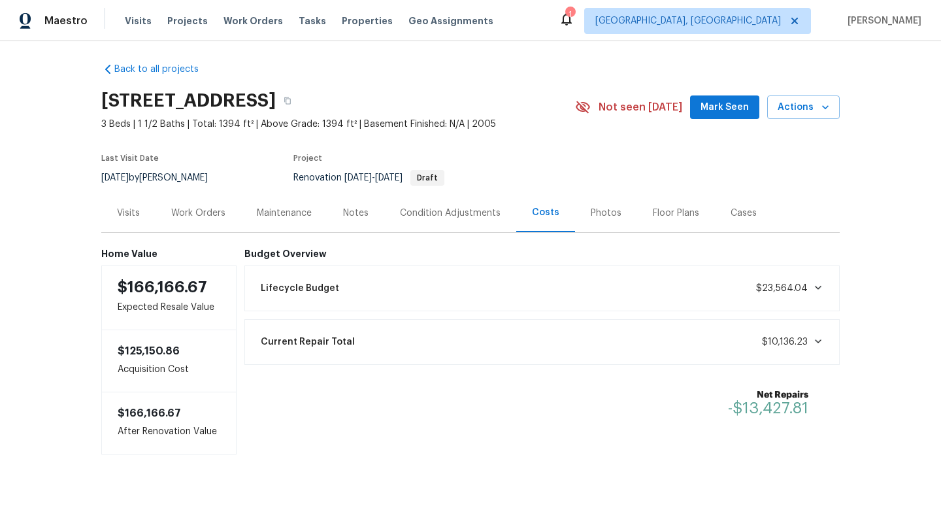
scroll to position [7, 0]
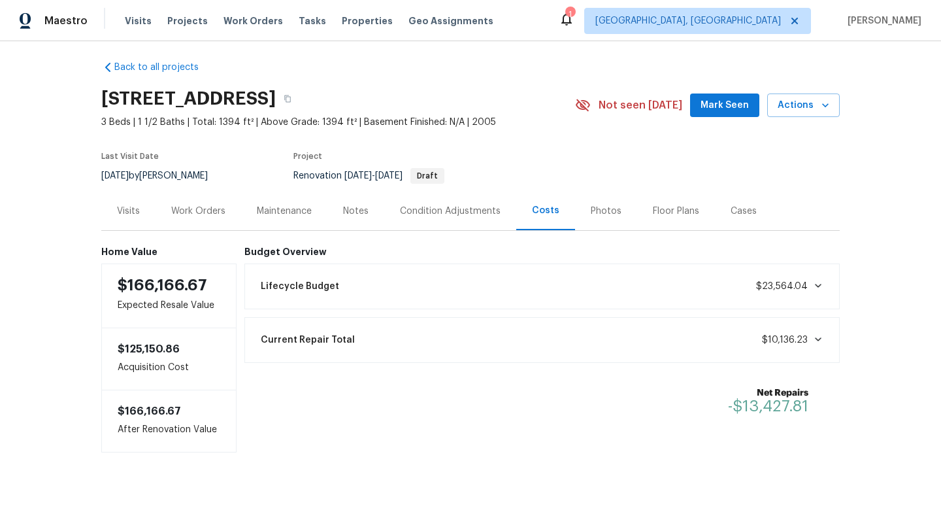
click at [333, 336] on span "Current Repair Total" at bounding box center [308, 339] width 94 height 13
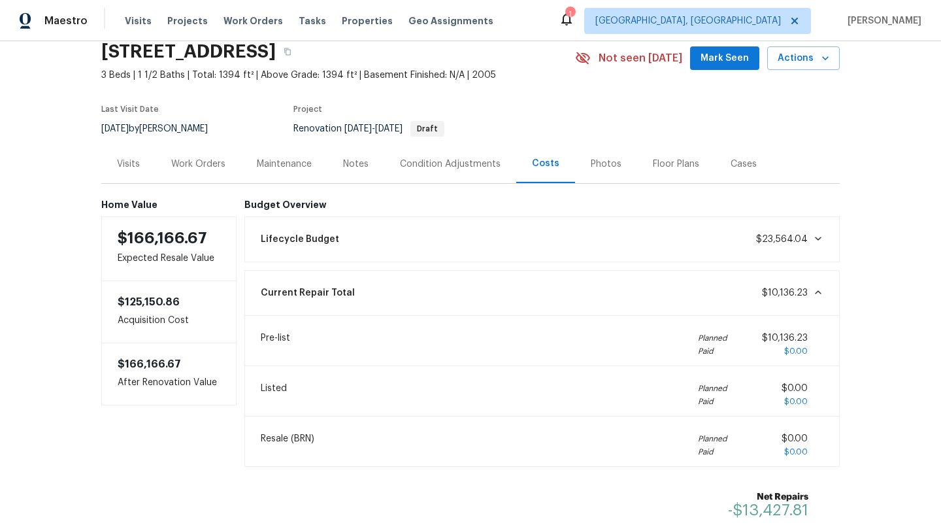
click at [211, 161] on div "Work Orders" at bounding box center [198, 163] width 54 height 13
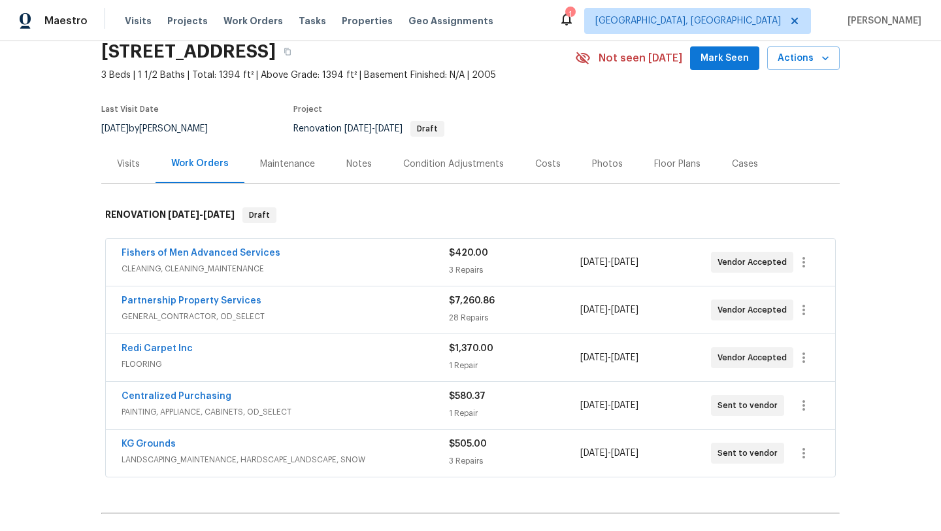
click at [435, 172] on div "Condition Adjustments" at bounding box center [453, 163] width 132 height 39
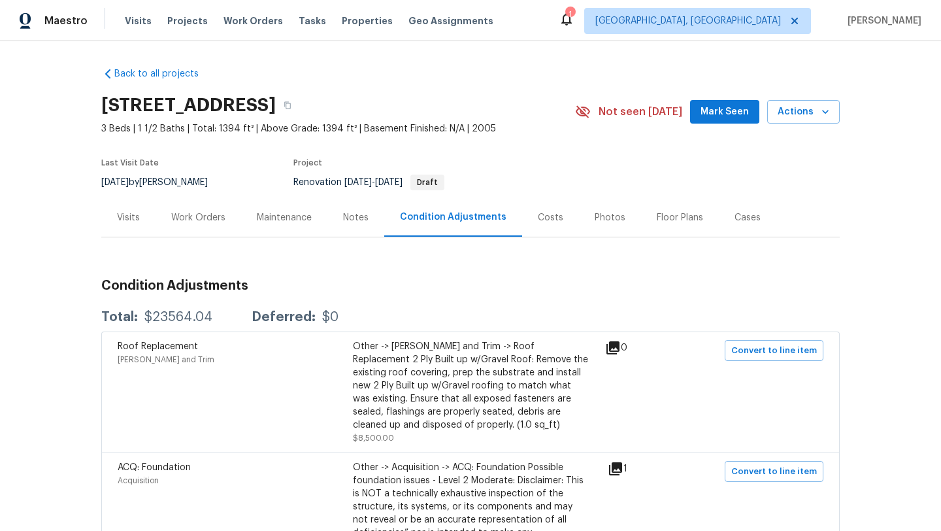
click at [572, 22] on icon at bounding box center [566, 19] width 10 height 13
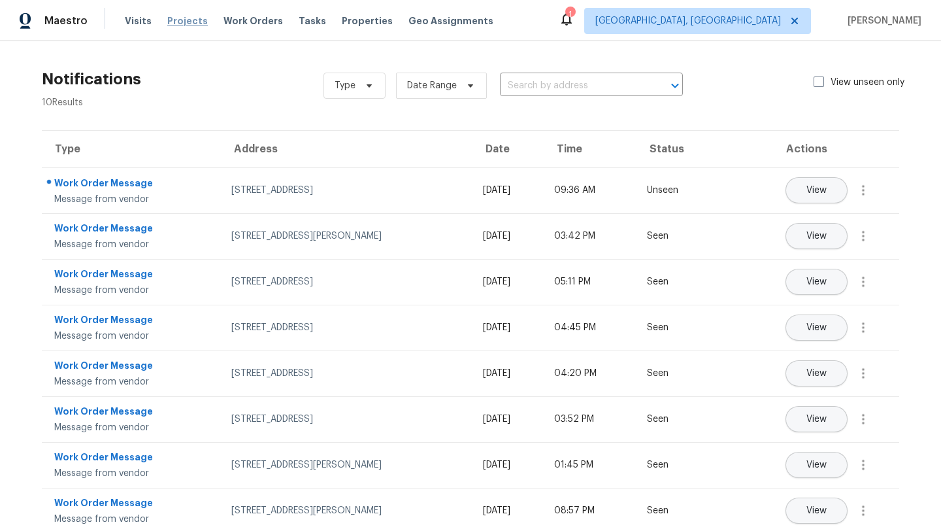
click at [188, 19] on span "Projects" at bounding box center [187, 20] width 41 height 13
